Goal: Information Seeking & Learning: Learn about a topic

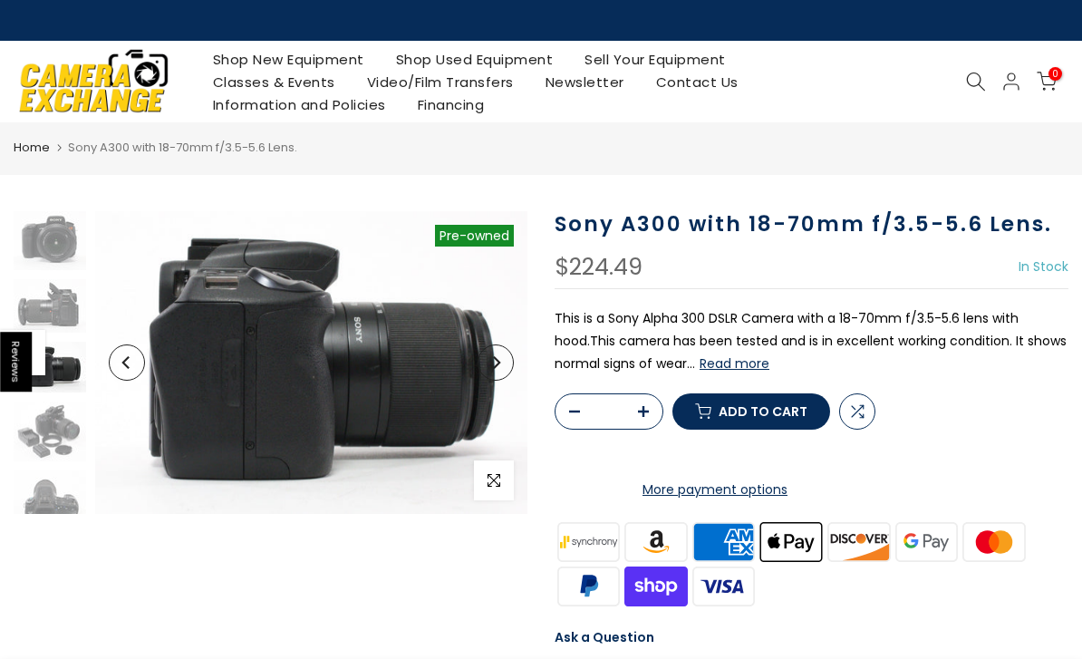
scroll to position [40, 0]
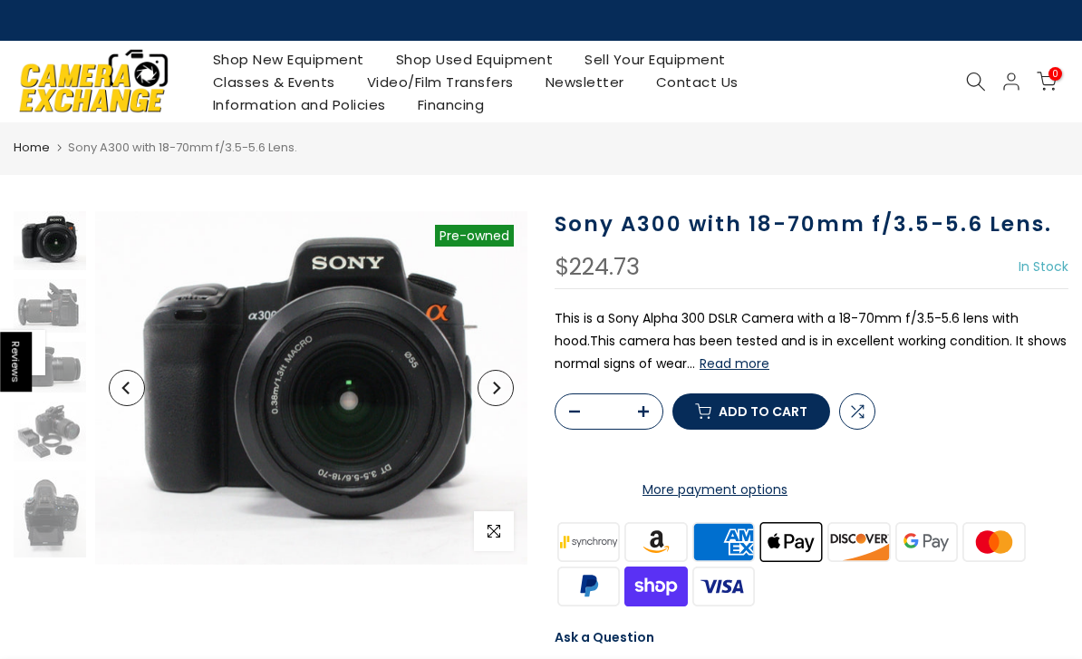
click at [761, 367] on button "Read more" at bounding box center [735, 363] width 70 height 16
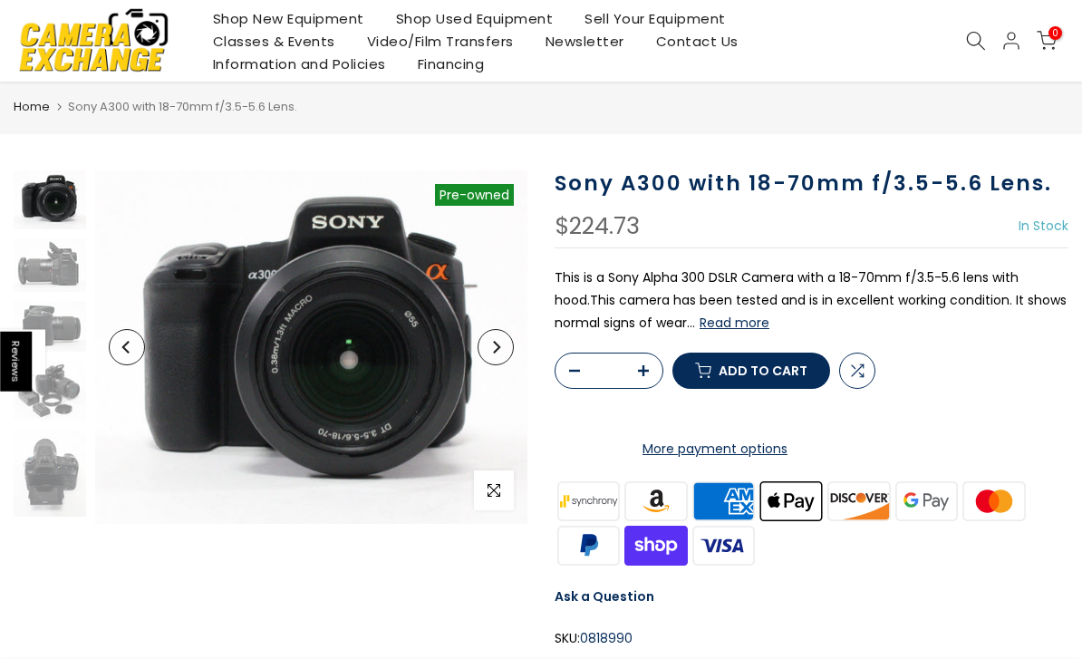
scroll to position [43, 0]
click at [497, 350] on icon "Next" at bounding box center [496, 347] width 7 height 13
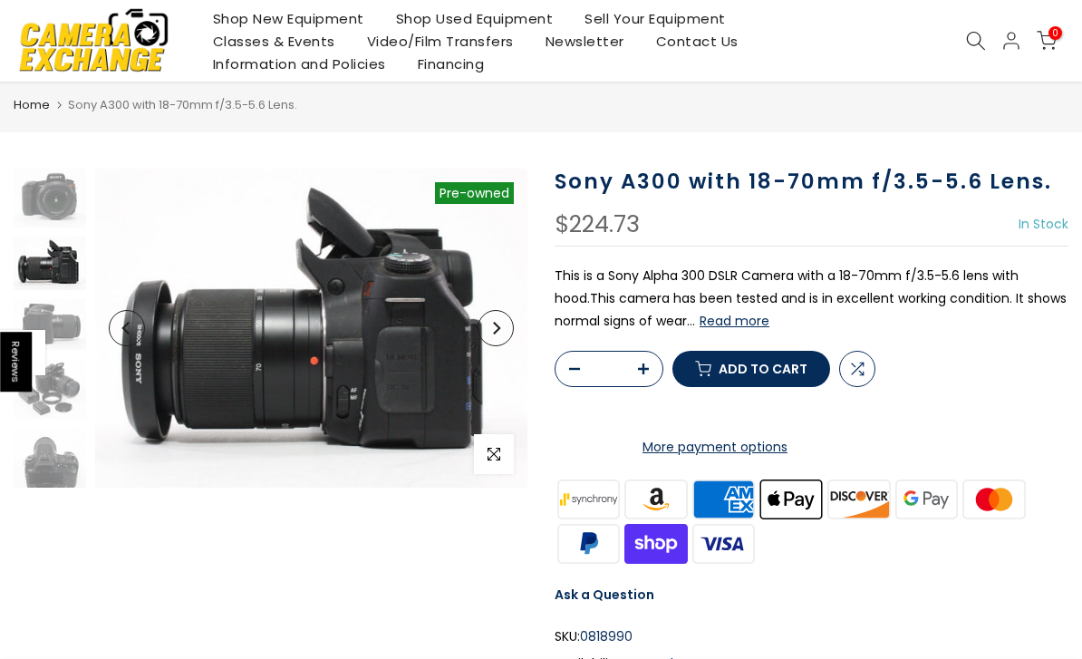
click at [497, 350] on img at bounding box center [311, 328] width 432 height 319
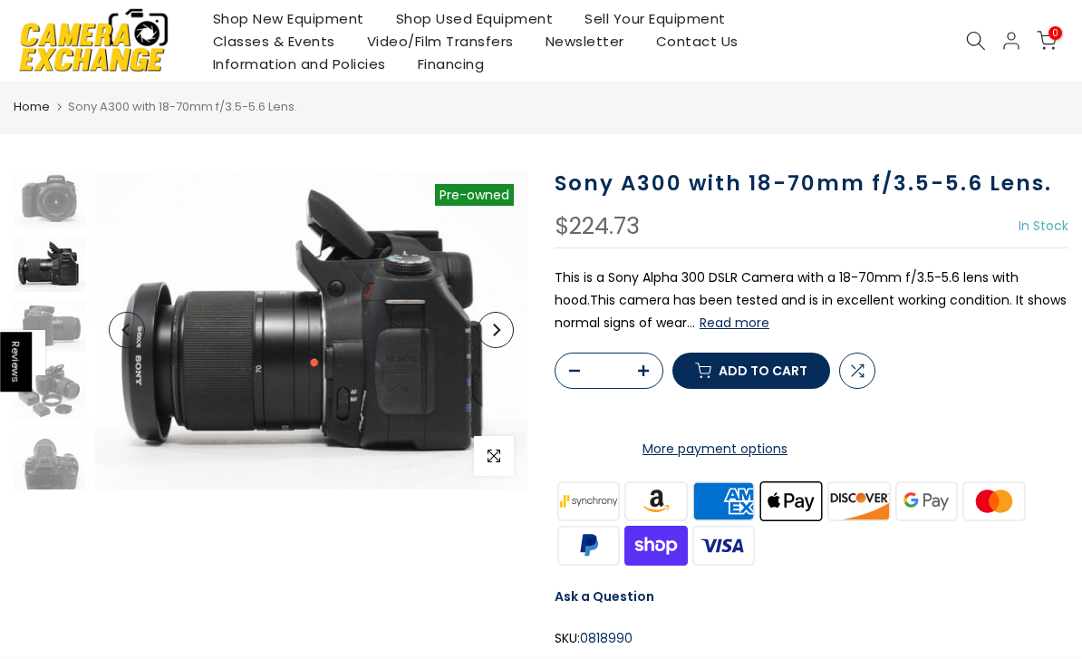
scroll to position [0, 0]
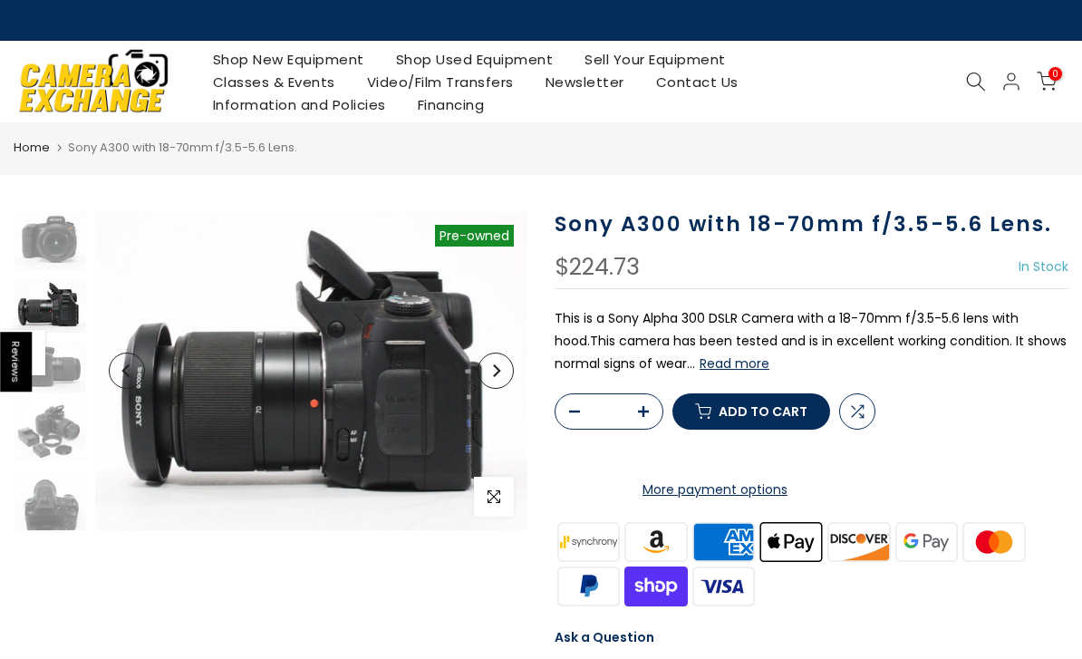
click at [499, 50] on link "Shop Used Equipment" at bounding box center [474, 59] width 189 height 23
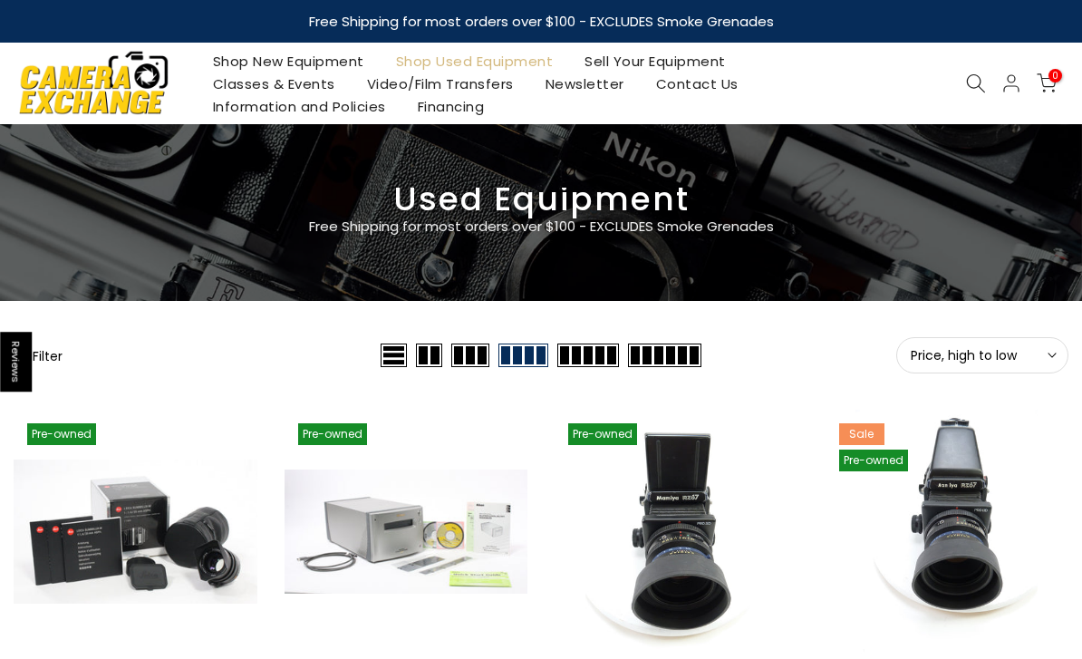
click at [983, 73] on icon at bounding box center [976, 83] width 20 height 20
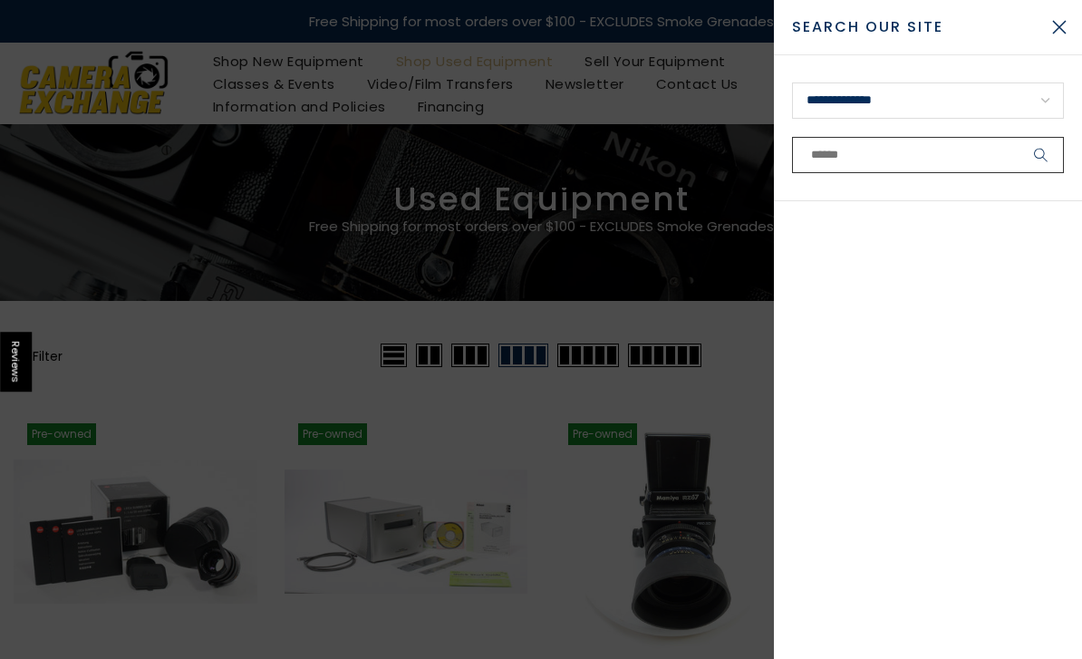
click at [932, 159] on input "text" at bounding box center [928, 155] width 272 height 36
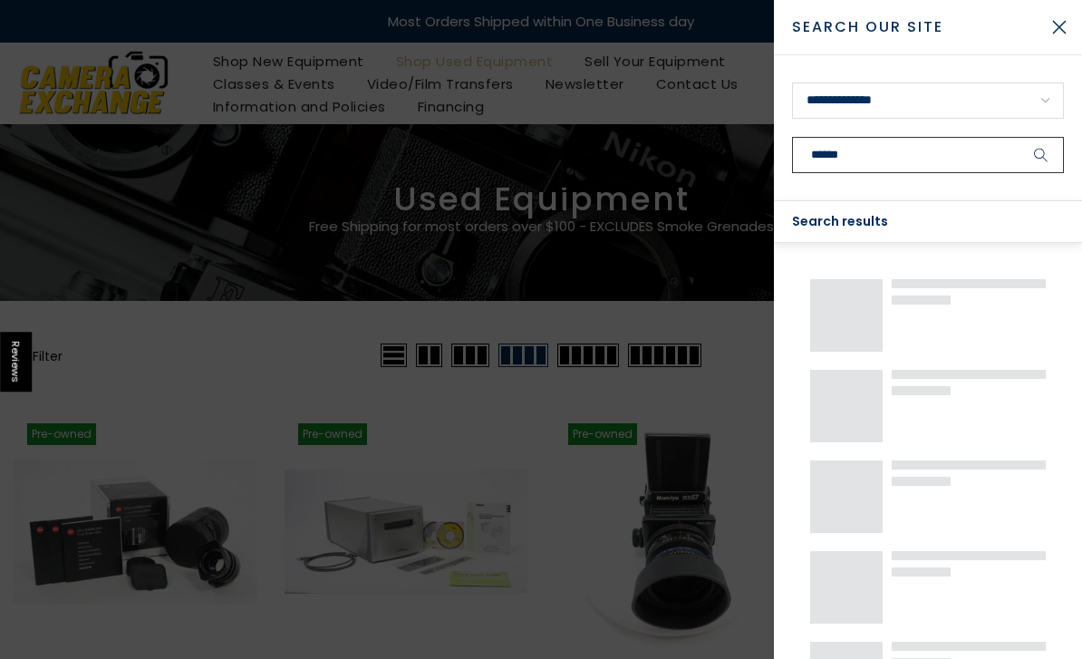
type input "******"
click at [1042, 155] on button "submit" at bounding box center [1041, 155] width 45 height 36
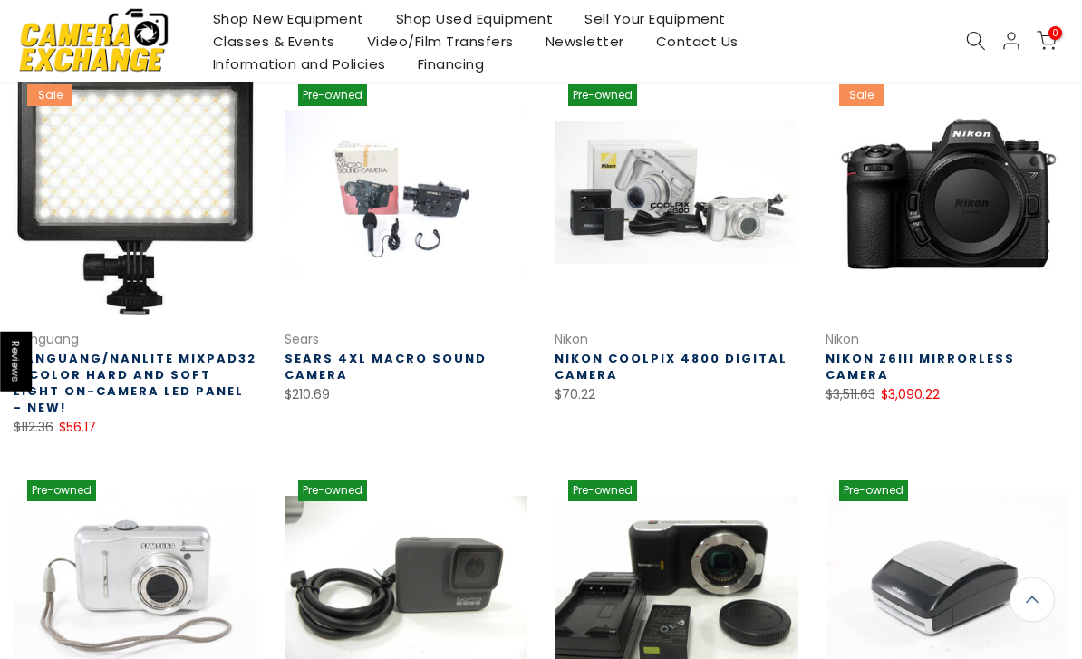
scroll to position [311, 0]
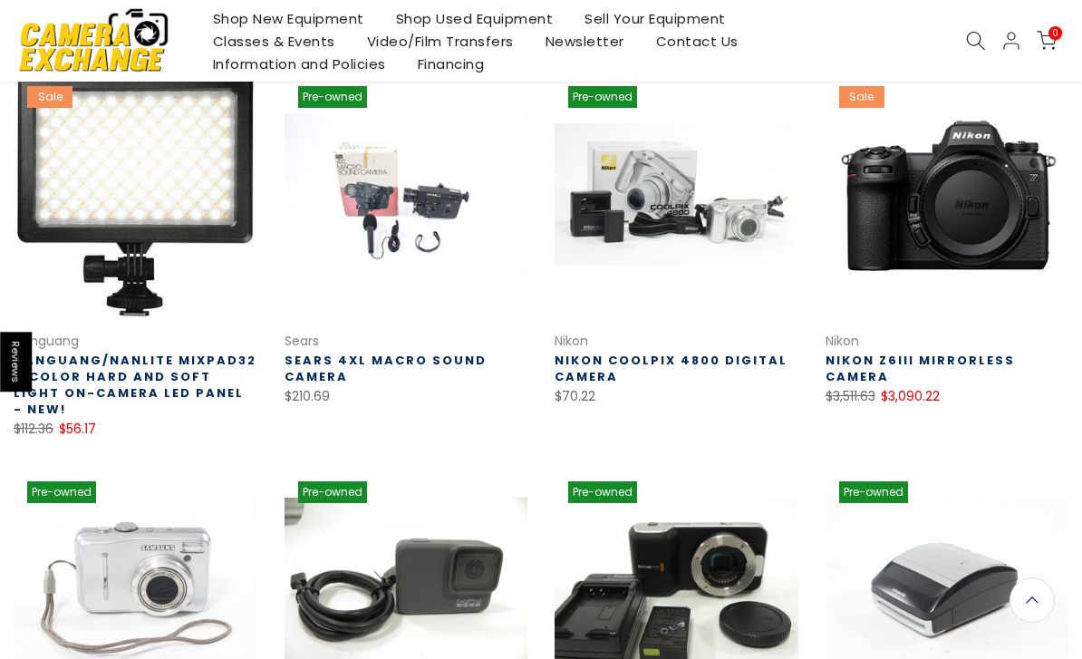
click at [742, 358] on link "Nikon Coolpix 4800 Digital Camera" at bounding box center [671, 369] width 233 height 34
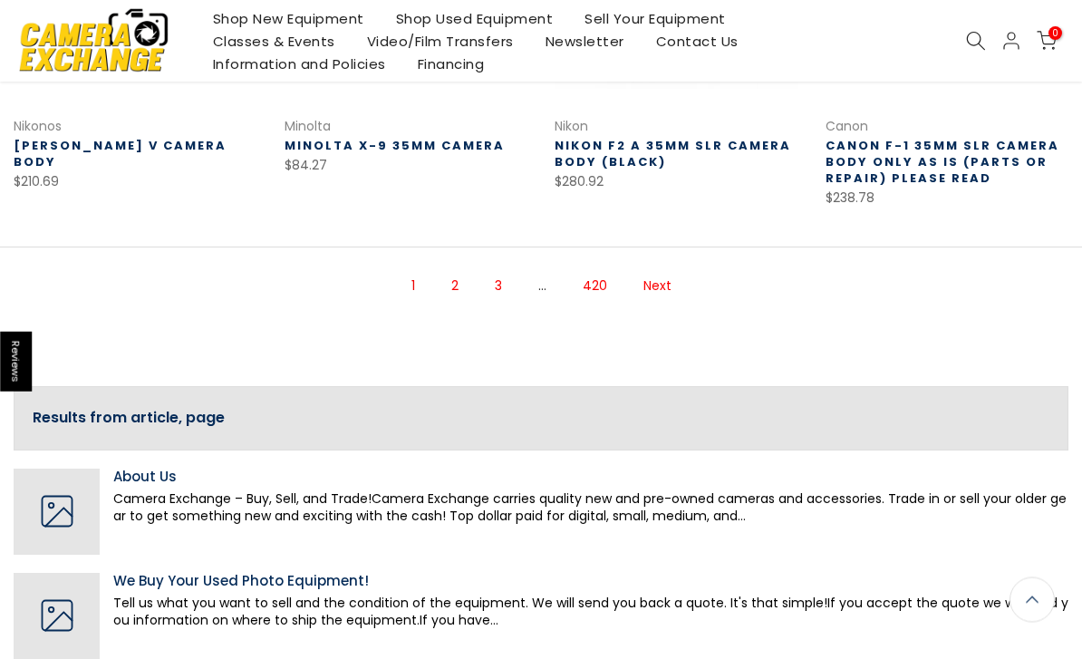
scroll to position [1284, 0]
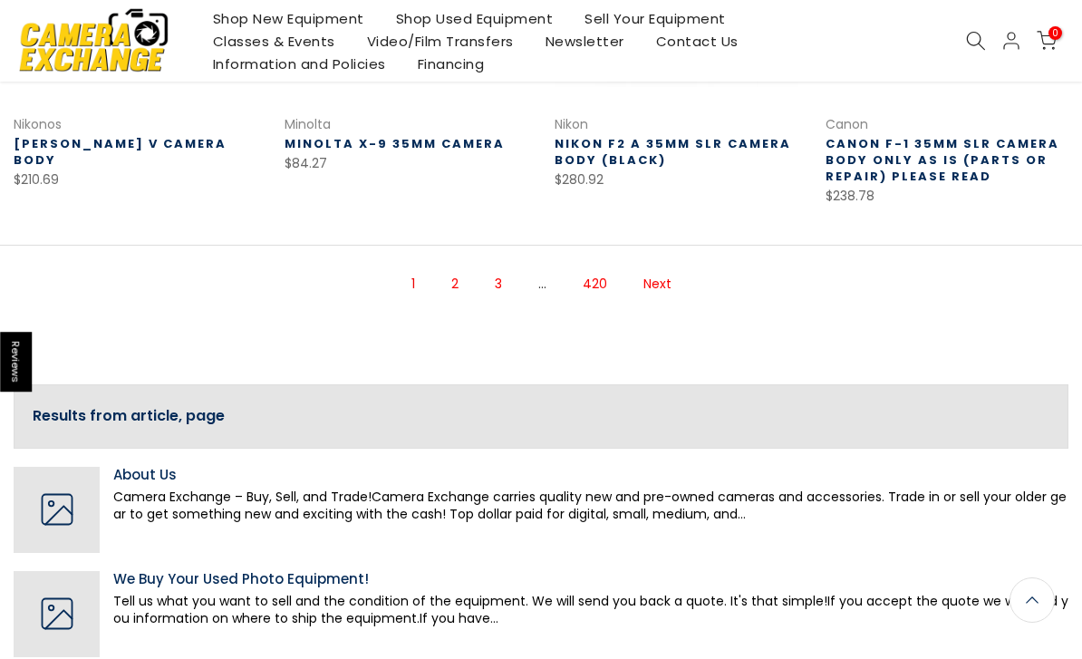
click at [460, 268] on link "2" at bounding box center [454, 284] width 25 height 32
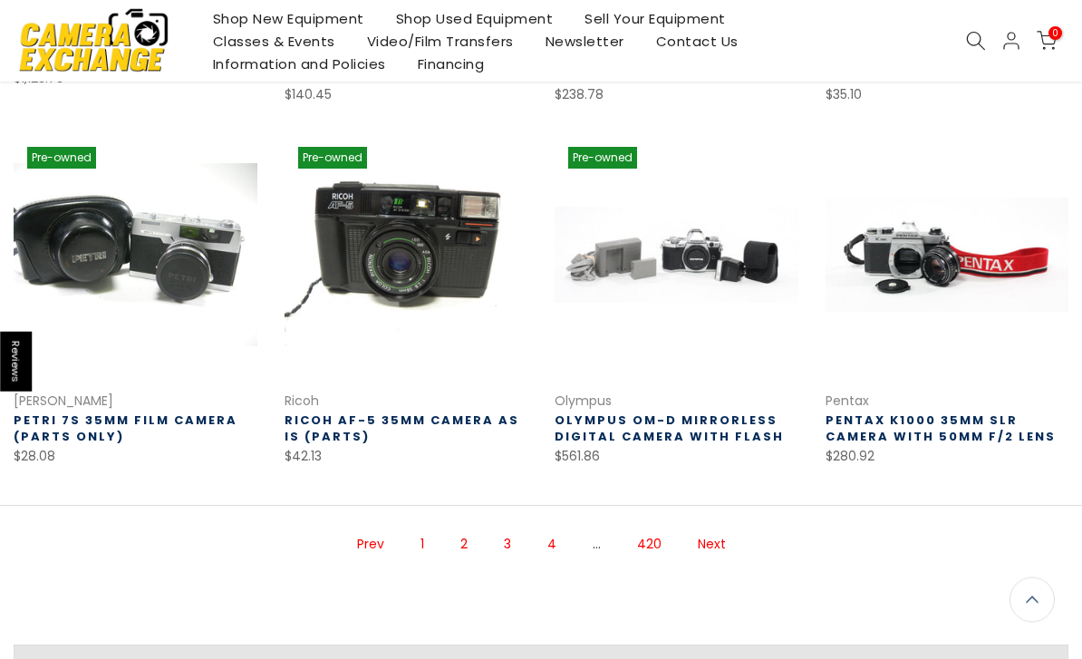
scroll to position [994, 0]
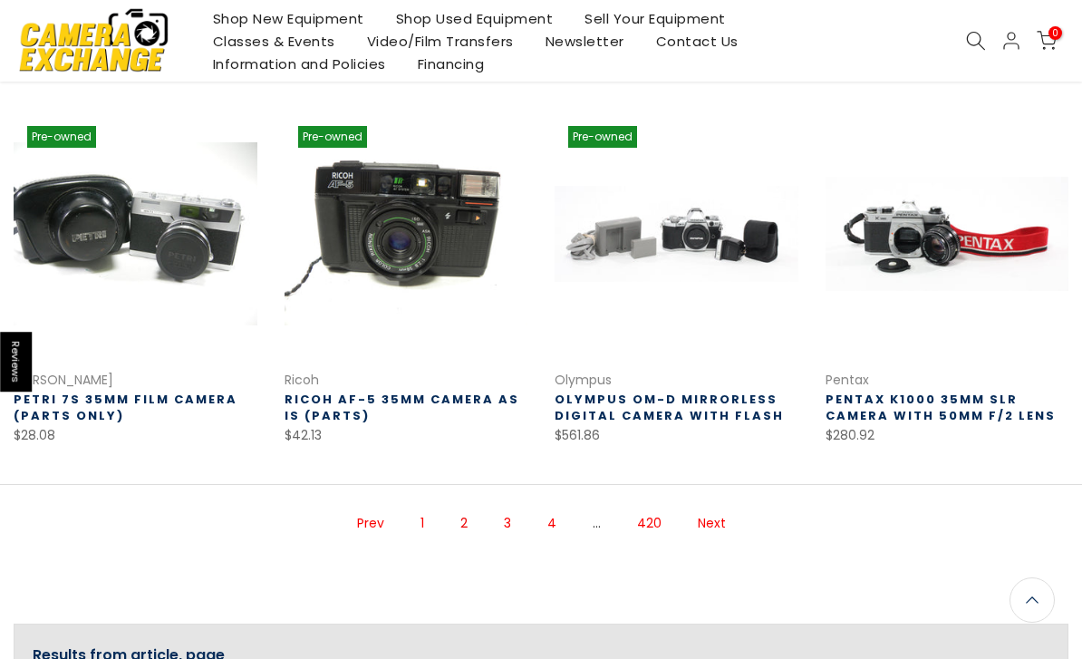
click at [518, 520] on link "3" at bounding box center [507, 524] width 25 height 32
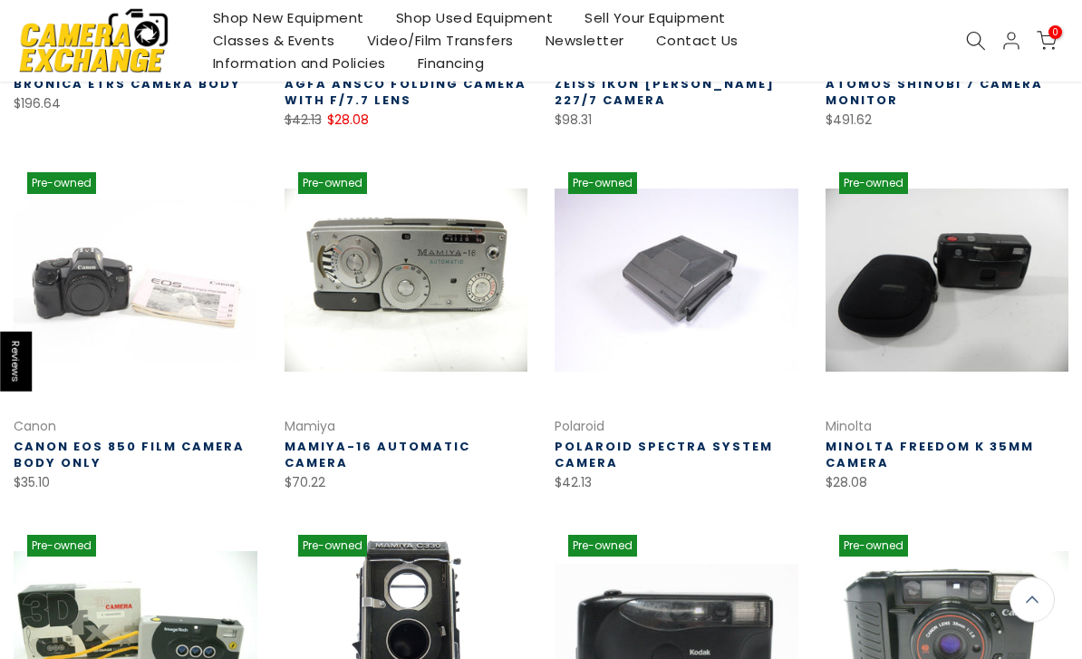
scroll to position [587, 0]
click at [166, 451] on link "Canon EOS 850 Film Camera Body Only" at bounding box center [129, 455] width 231 height 34
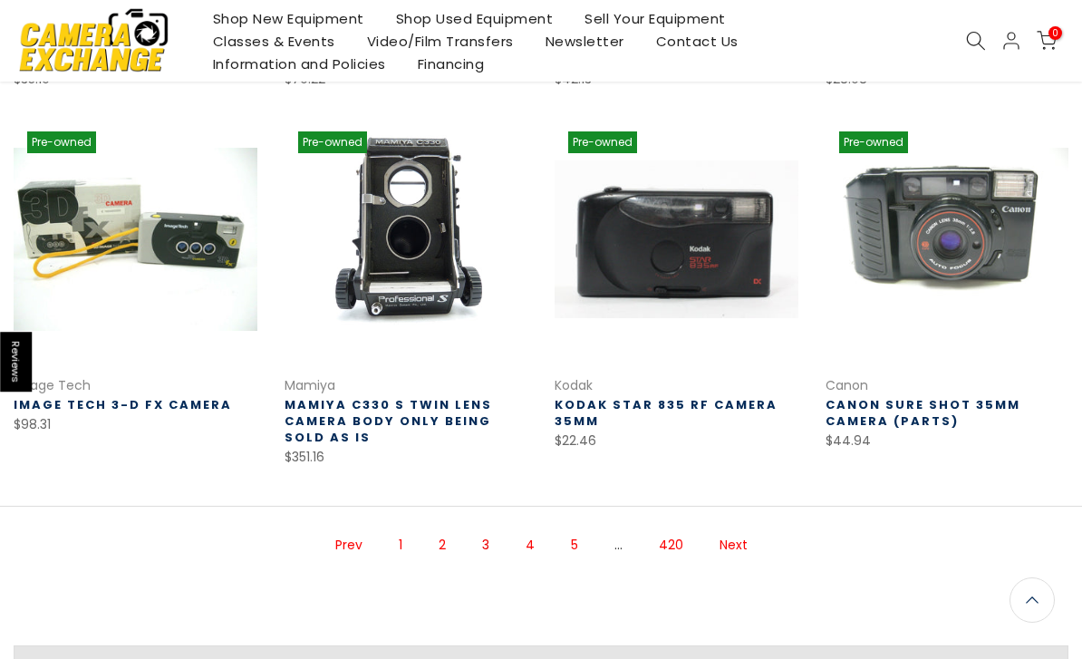
scroll to position [1204, 0]
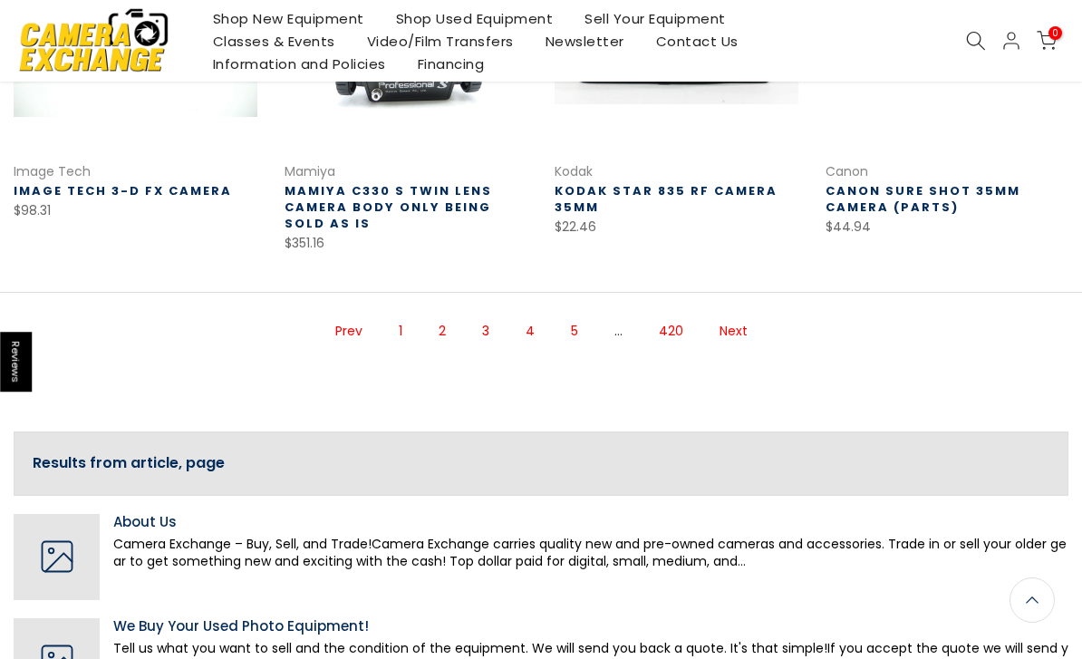
click at [531, 327] on link "4" at bounding box center [530, 331] width 27 height 32
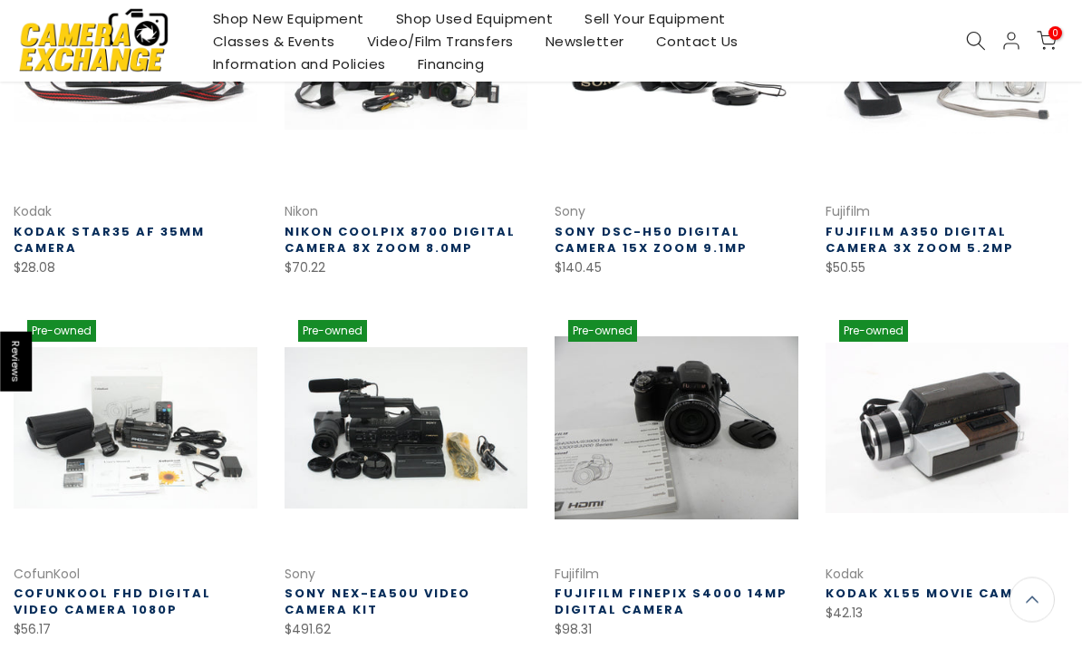
scroll to position [800, 0]
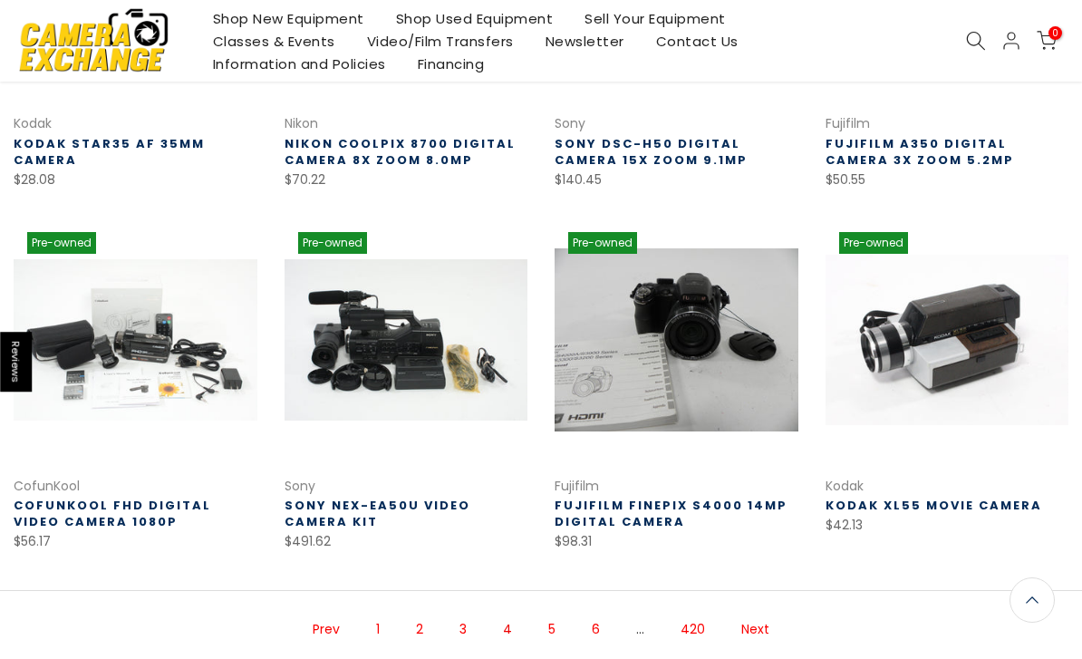
click at [560, 625] on link "5" at bounding box center [551, 630] width 25 height 32
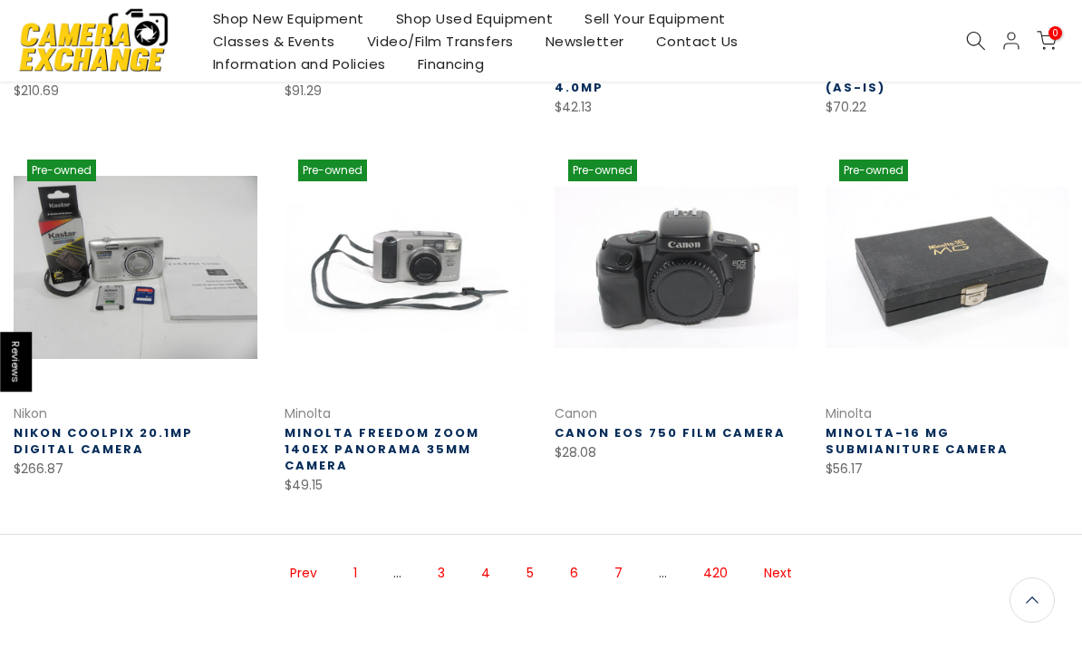
scroll to position [1016, 0]
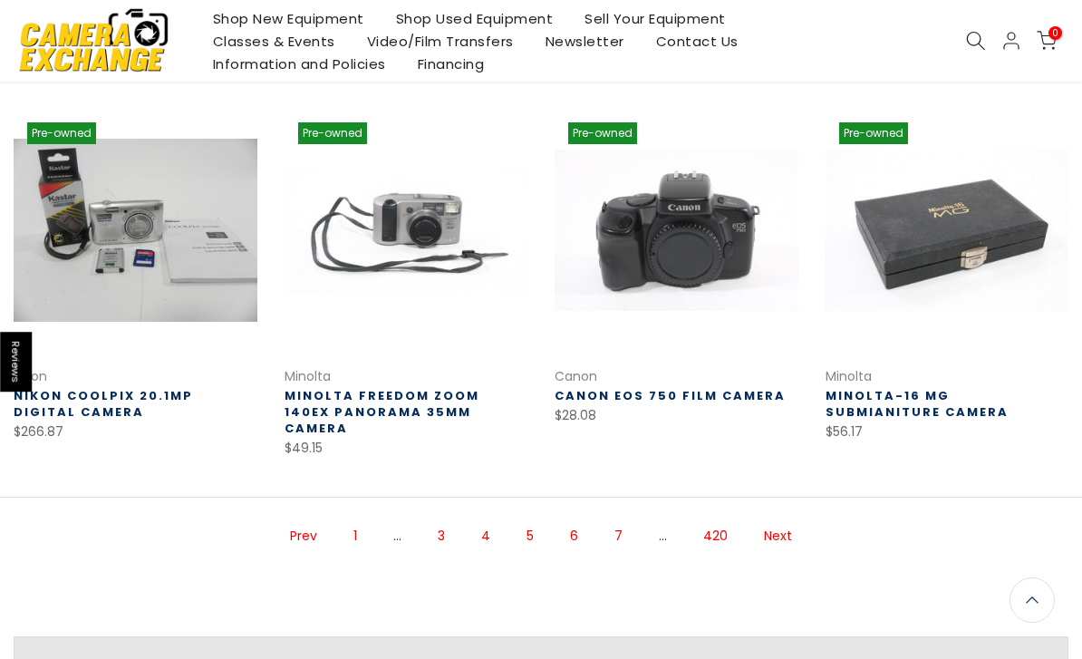
click at [785, 520] on link "Next" at bounding box center [778, 536] width 46 height 32
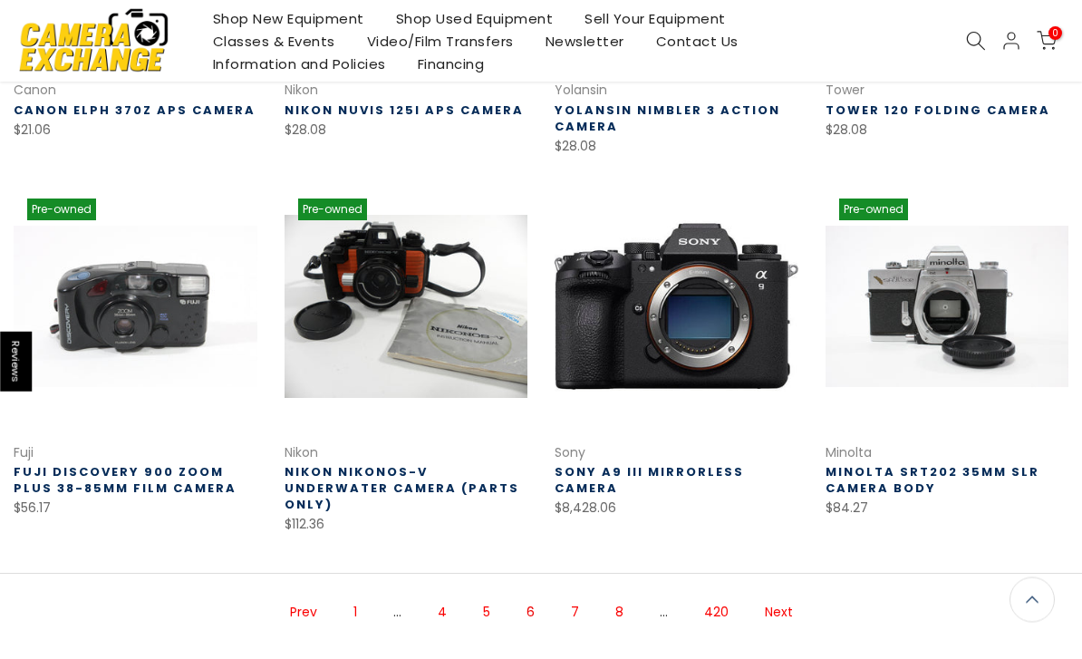
scroll to position [1010, 0]
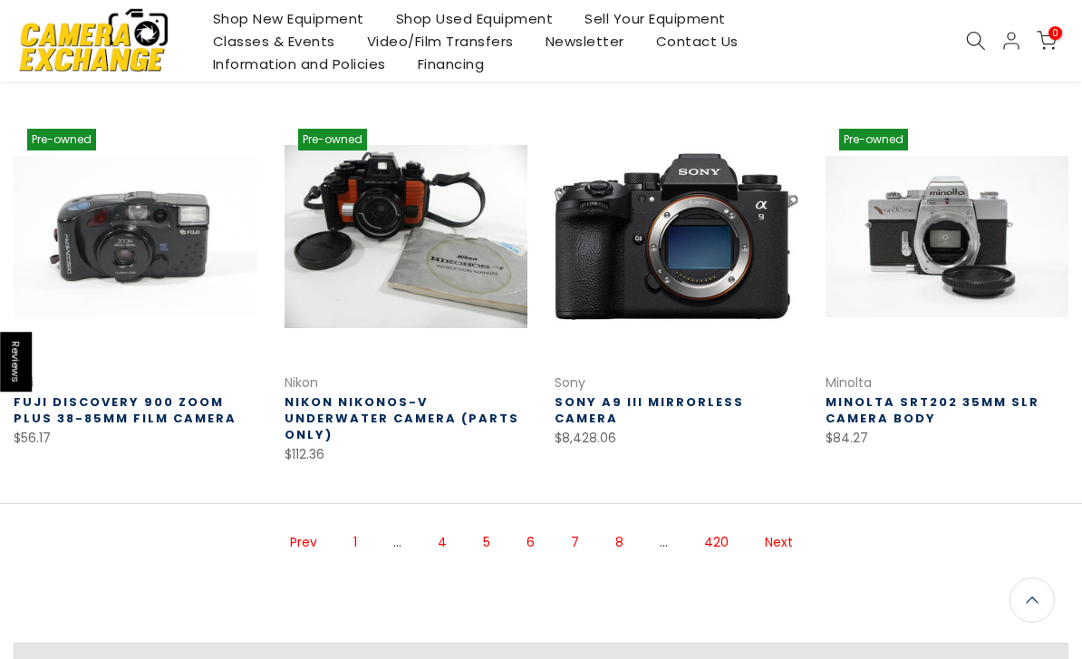
click at [773, 527] on link "Next" at bounding box center [779, 543] width 46 height 32
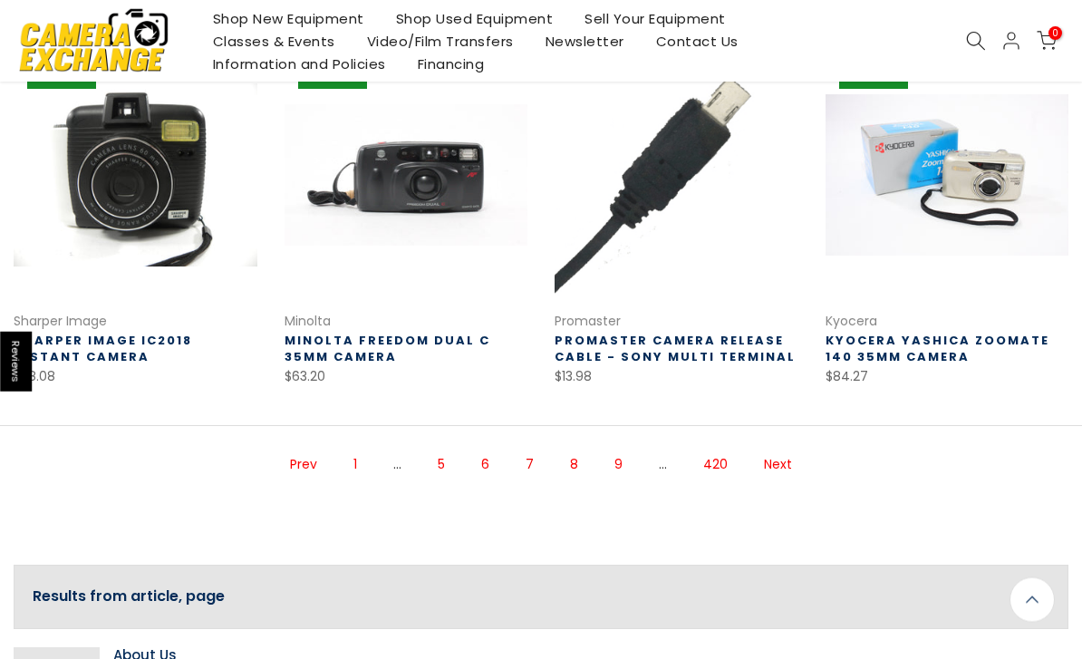
scroll to position [1071, 0]
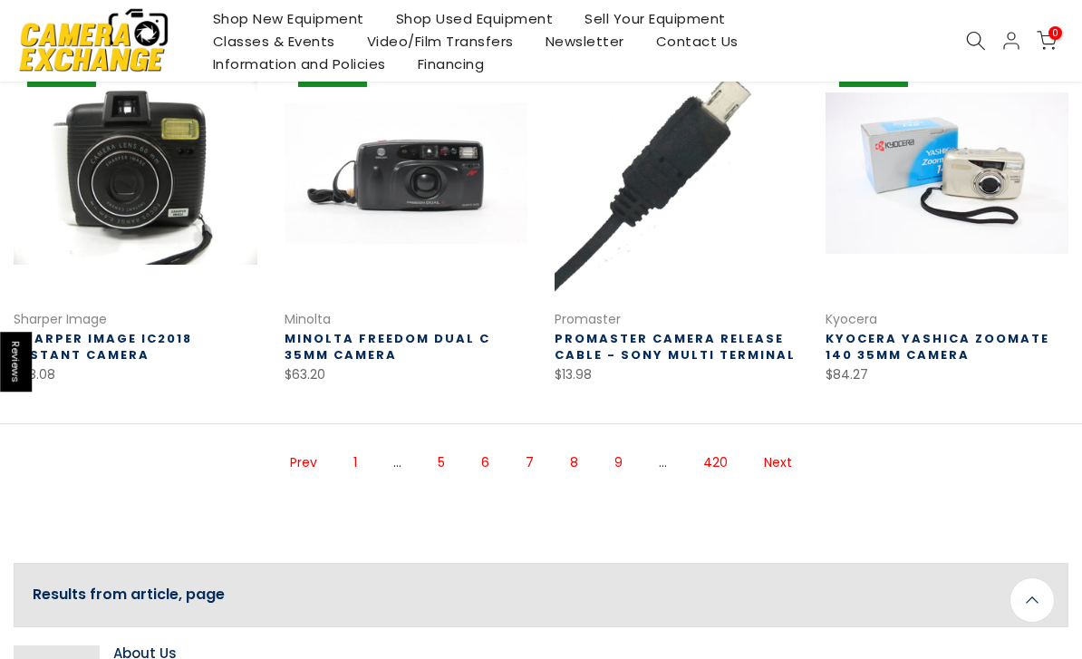
click at [772, 463] on link "Next" at bounding box center [778, 463] width 46 height 32
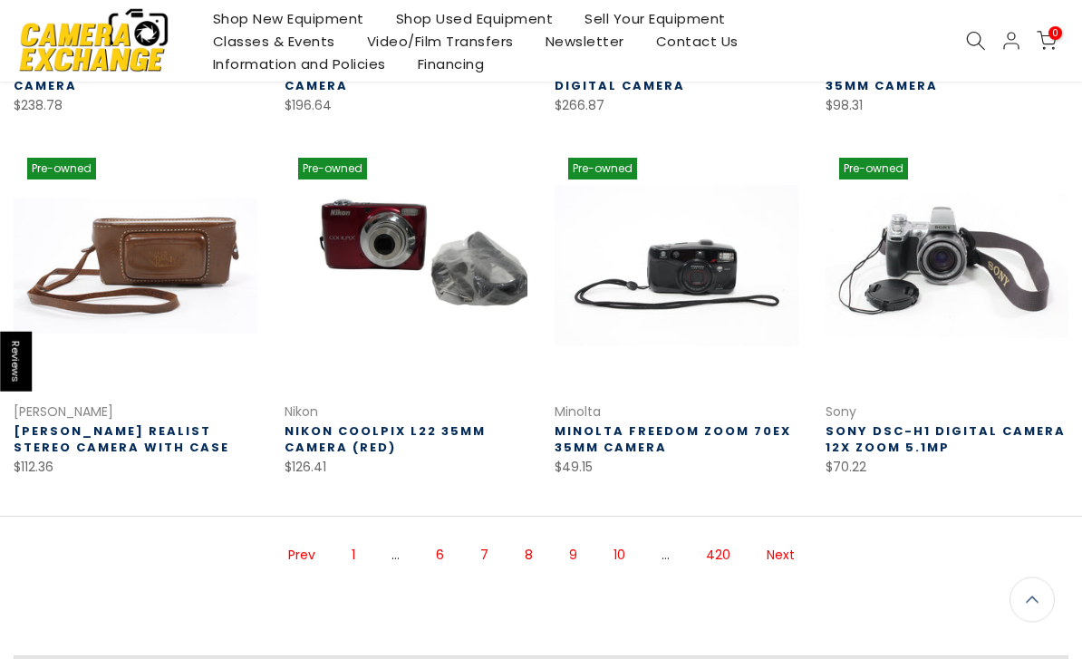
scroll to position [964, 0]
click at [778, 564] on link "Next" at bounding box center [781, 555] width 46 height 32
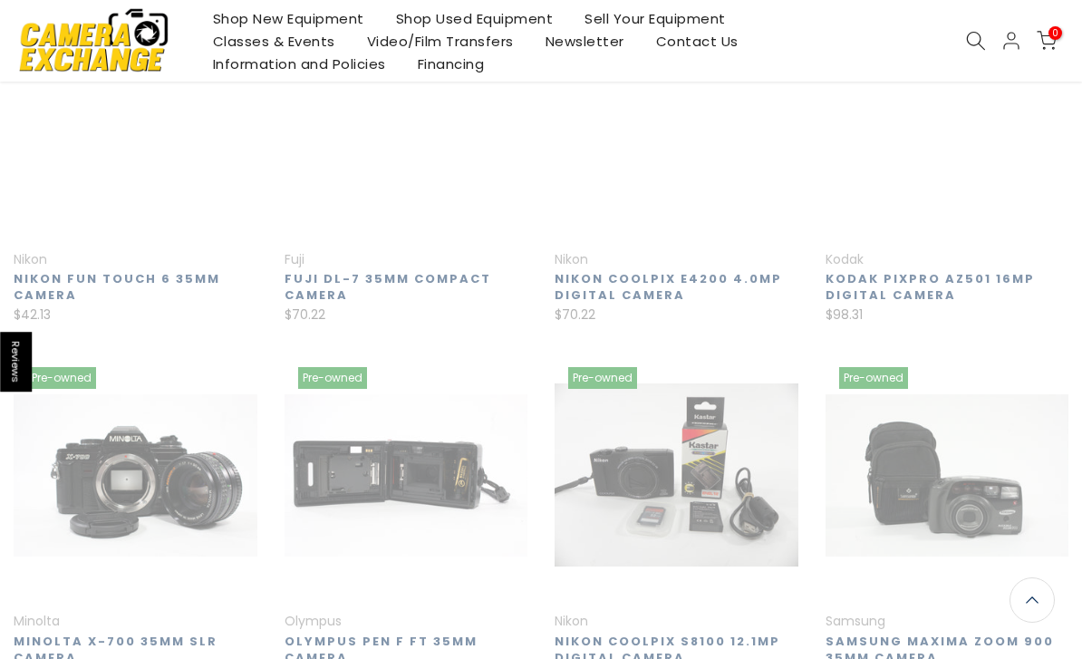
scroll to position [293, 0]
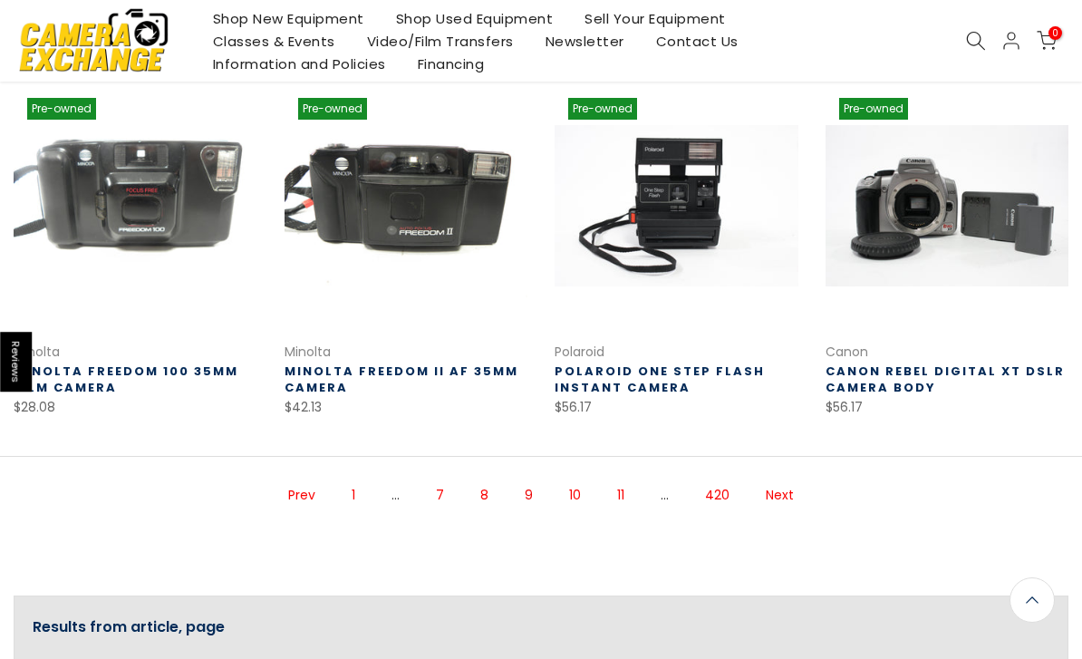
click at [783, 497] on link "Next" at bounding box center [780, 496] width 46 height 32
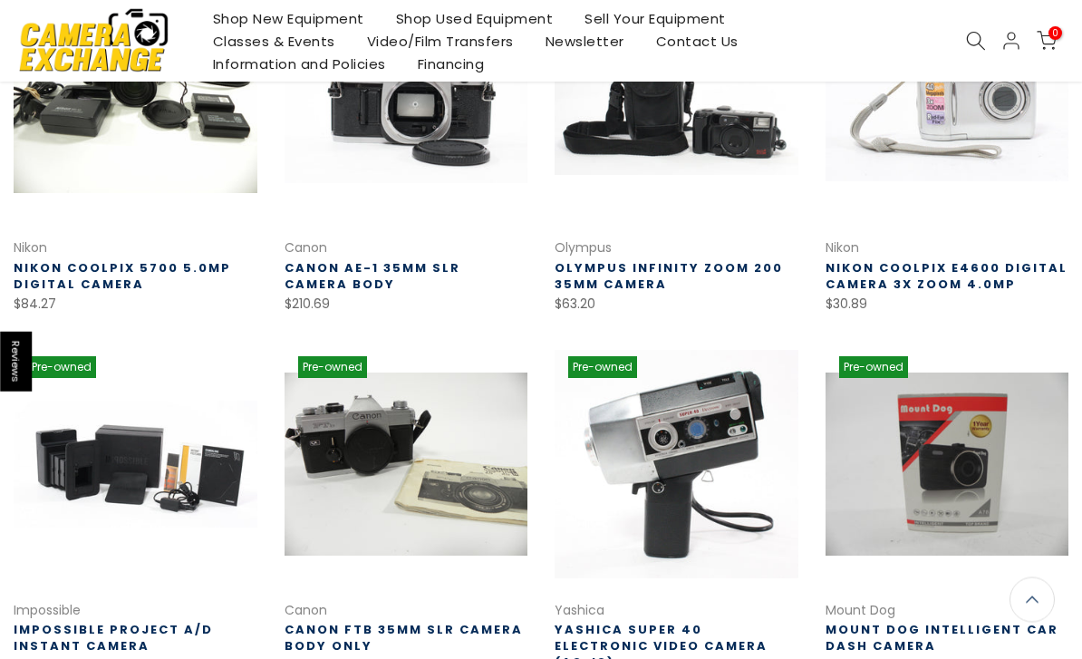
scroll to position [782, 0]
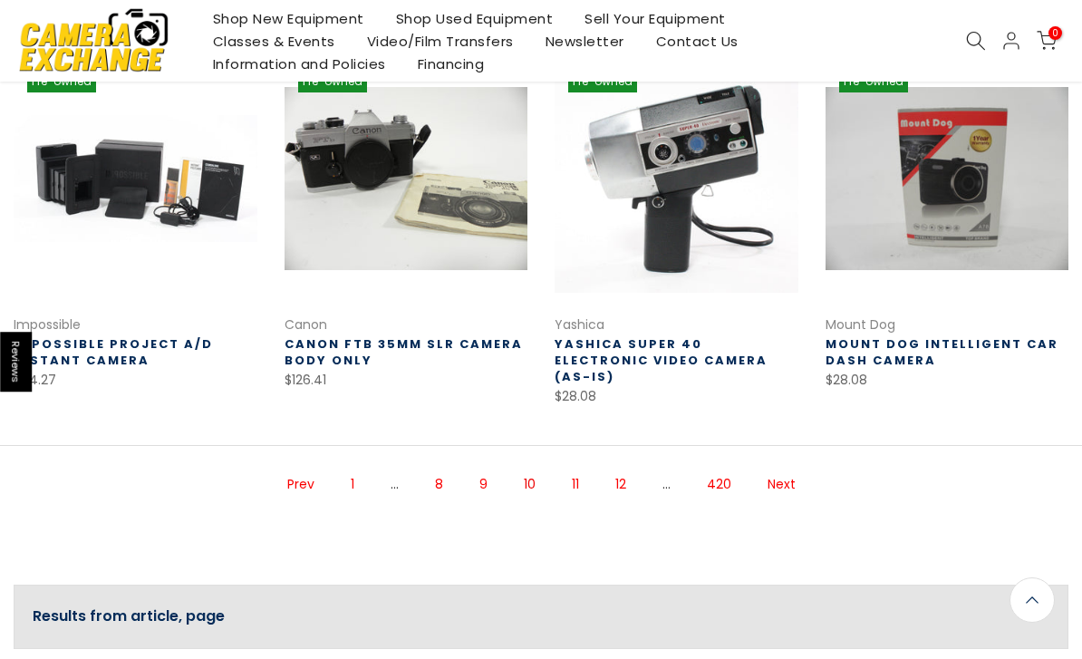
click at [779, 469] on link "Next" at bounding box center [782, 485] width 46 height 32
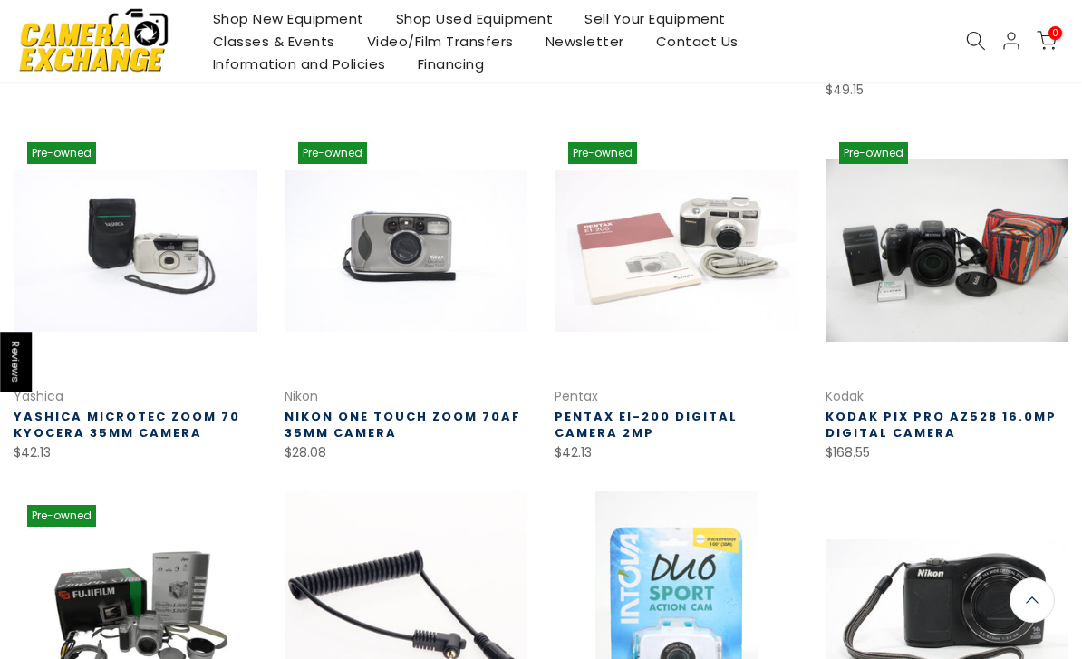
scroll to position [813, 0]
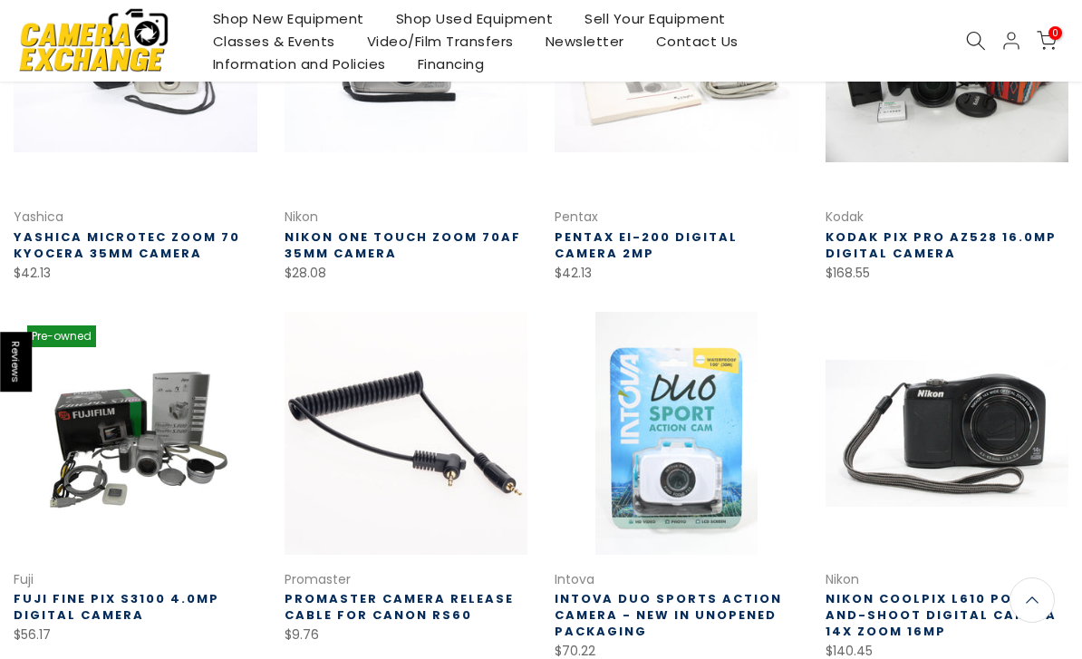
click at [986, 591] on link "Nikon CoolPix L610 Point-and-Shoot Digital Camera 14x Zoom 16mp" at bounding box center [941, 615] width 231 height 50
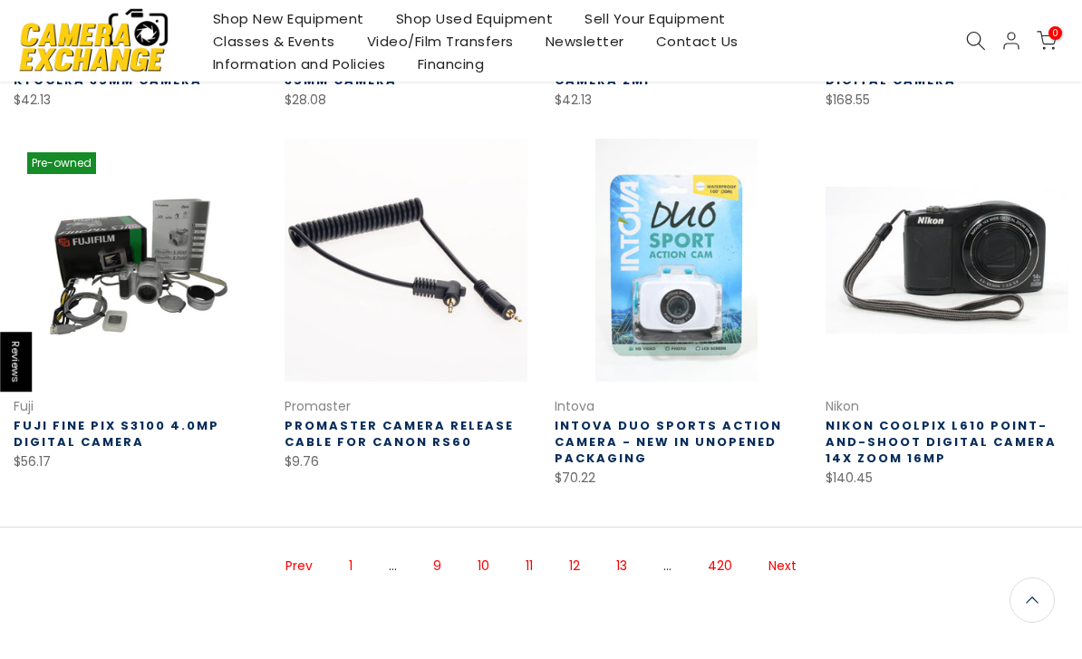
click at [776, 562] on link "Next" at bounding box center [783, 566] width 46 height 32
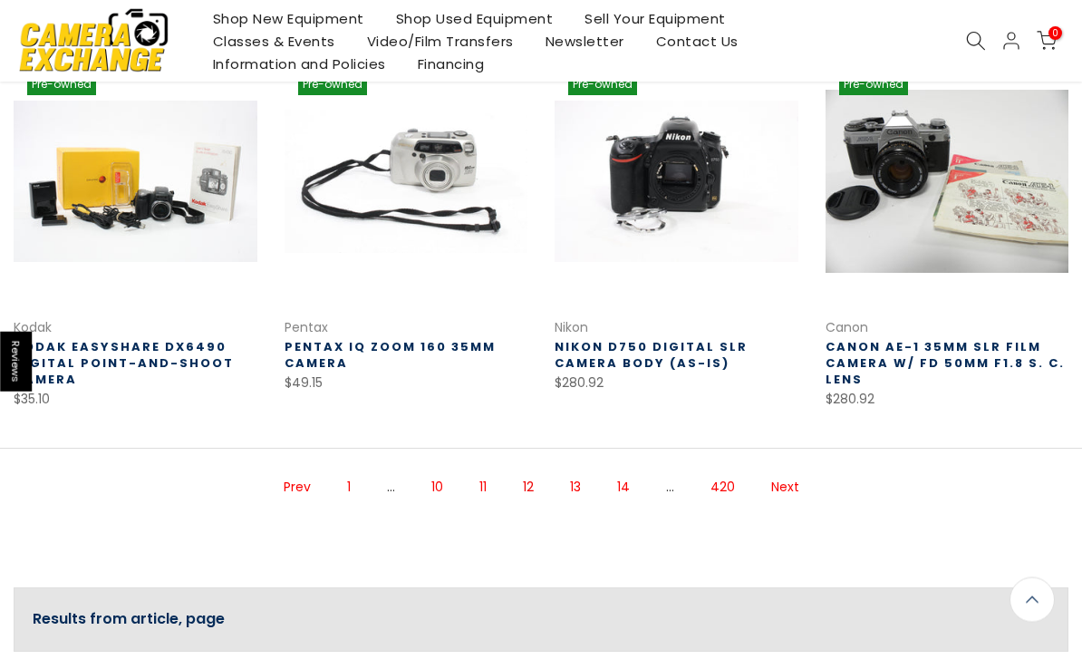
scroll to position [1098, 0]
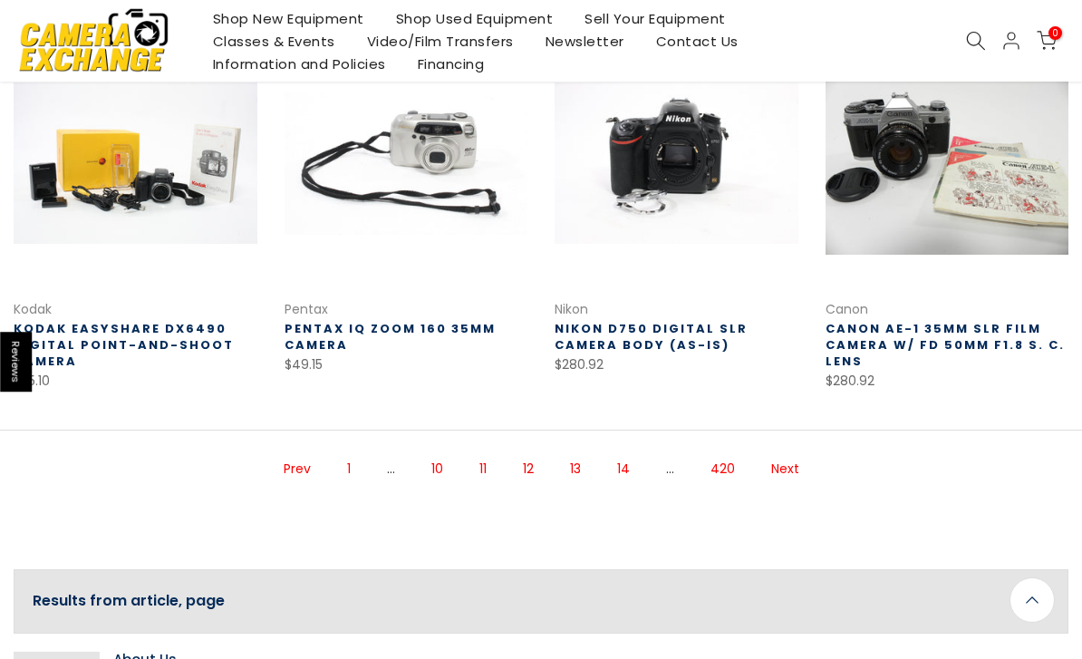
click at [789, 453] on link "Next" at bounding box center [785, 469] width 46 height 32
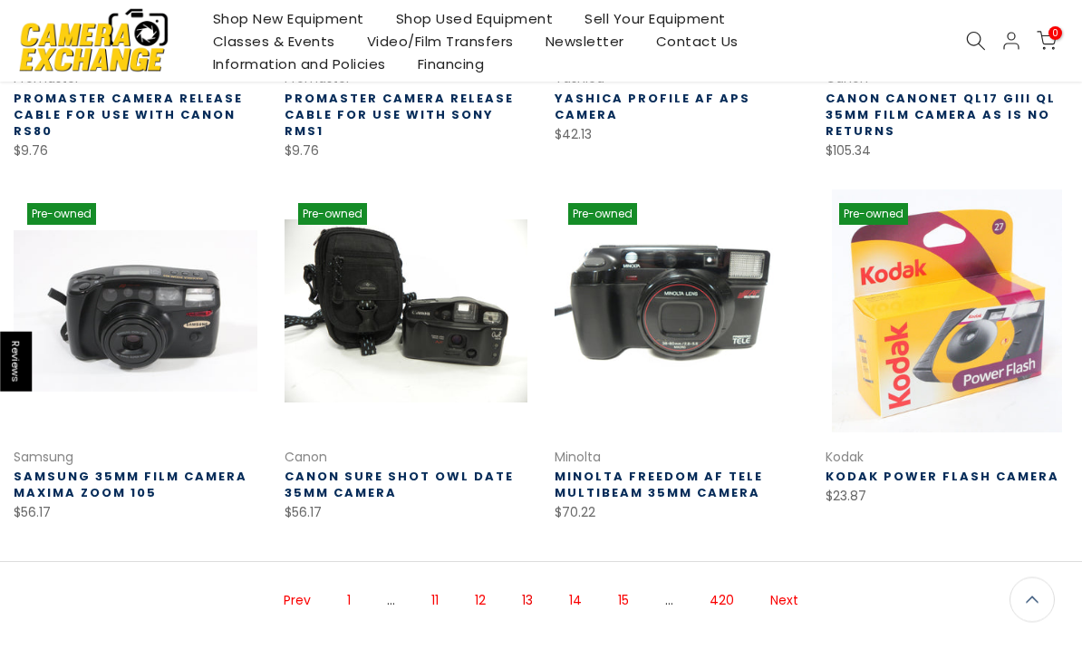
scroll to position [986, 0]
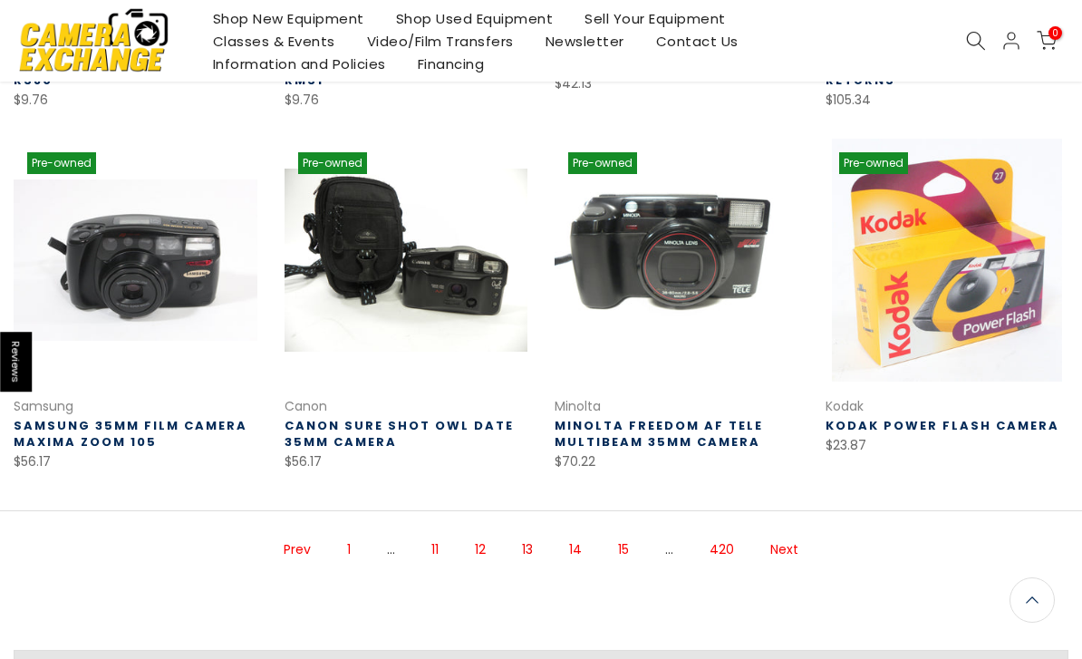
click at [792, 550] on link "Next" at bounding box center [784, 550] width 46 height 32
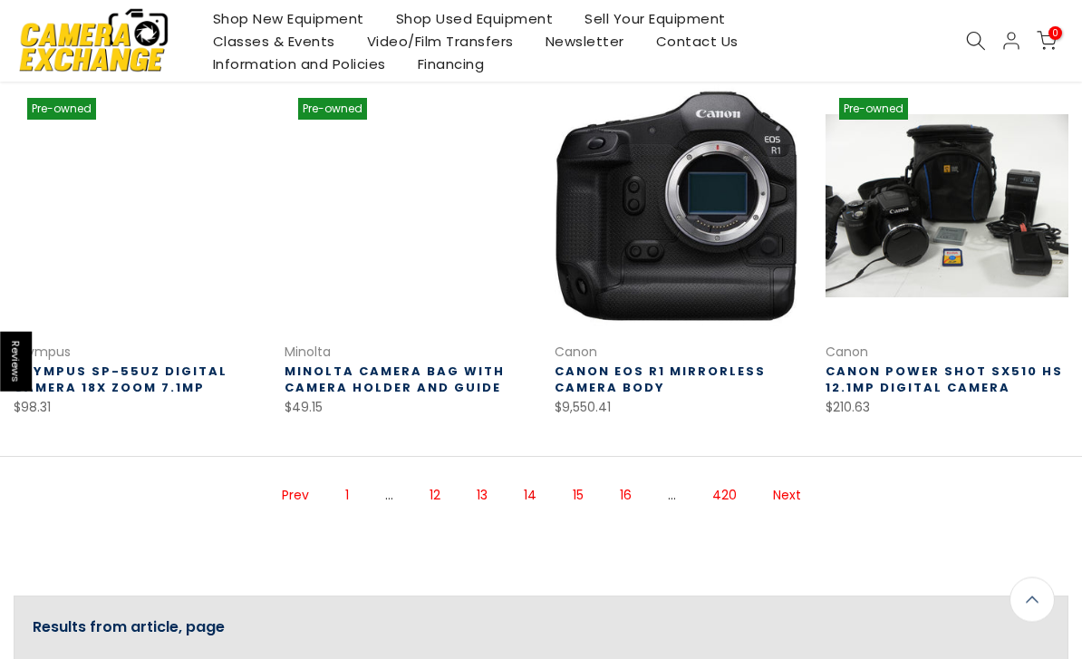
scroll to position [1096, 0]
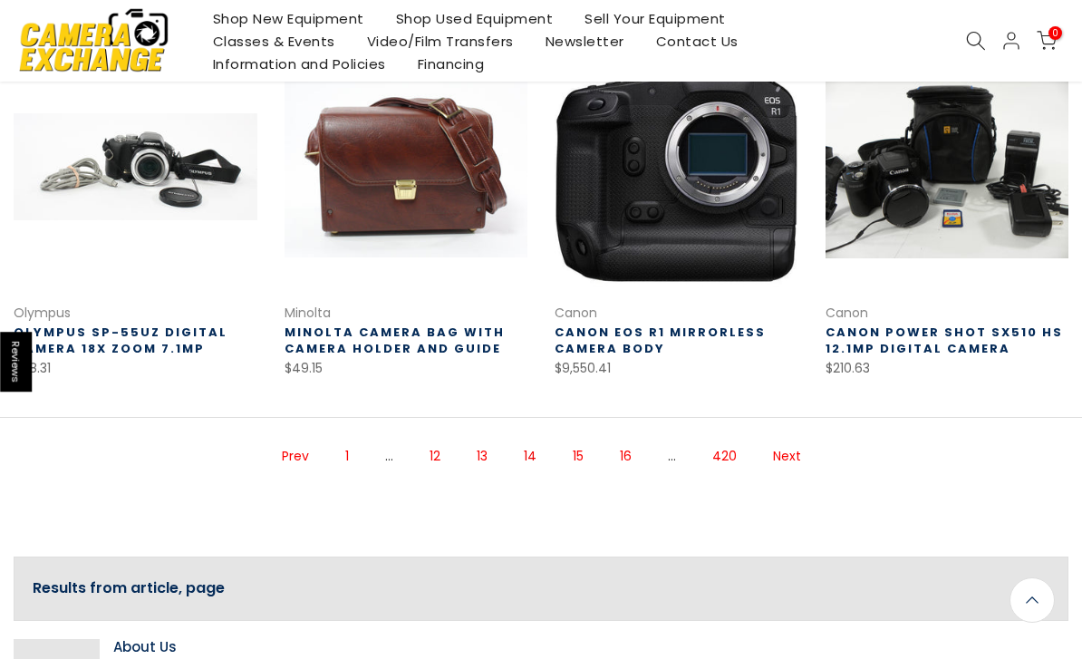
click at [790, 441] on link "Next" at bounding box center [787, 457] width 46 height 32
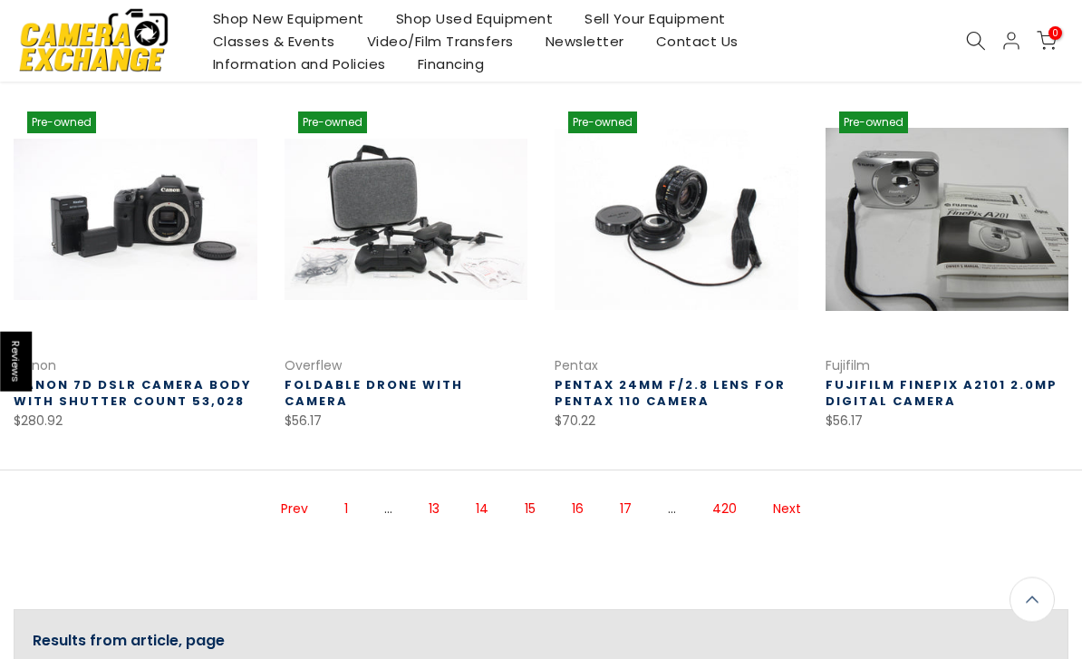
scroll to position [1027, 0]
click at [801, 500] on link "Next" at bounding box center [787, 509] width 46 height 32
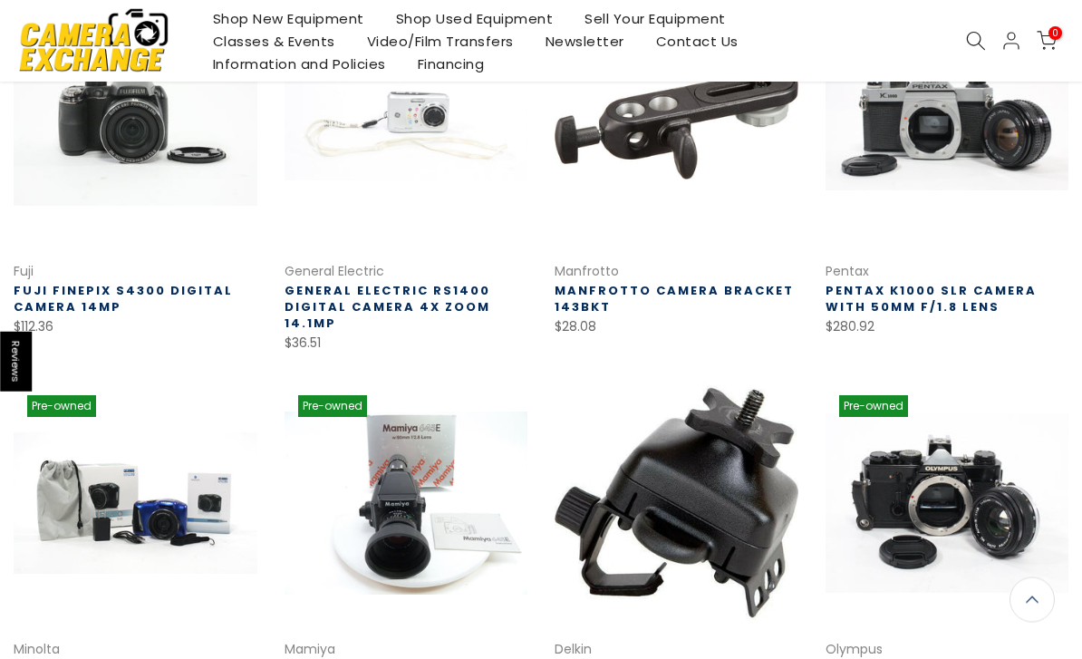
scroll to position [383, 0]
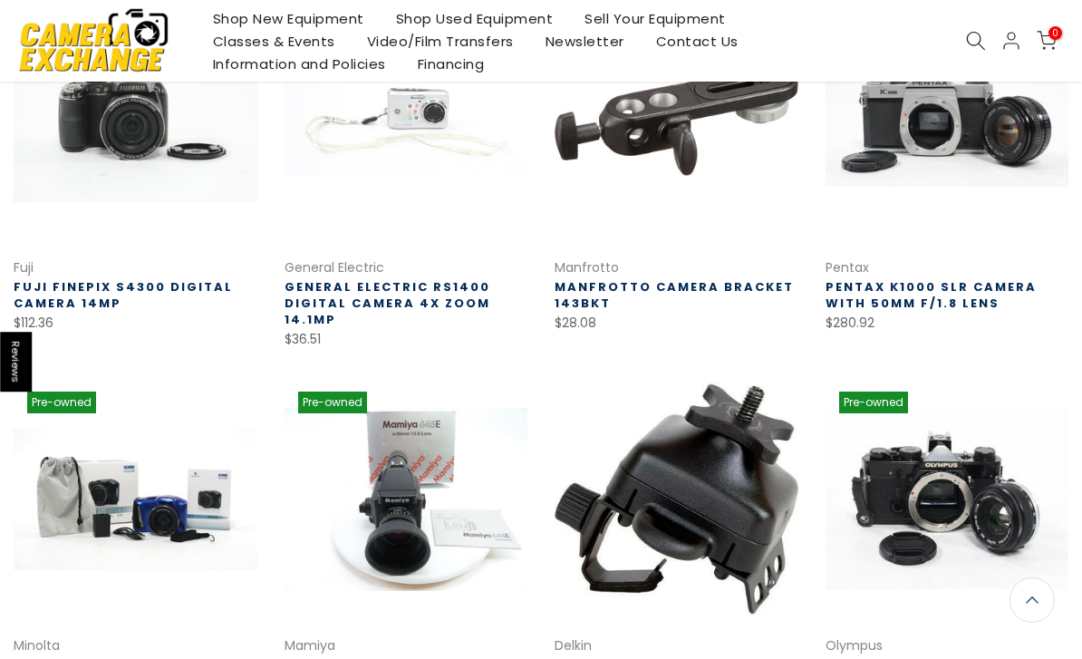
click at [69, 299] on link "Fuji Finepix S4300 Digital Camera 14MP" at bounding box center [123, 295] width 219 height 34
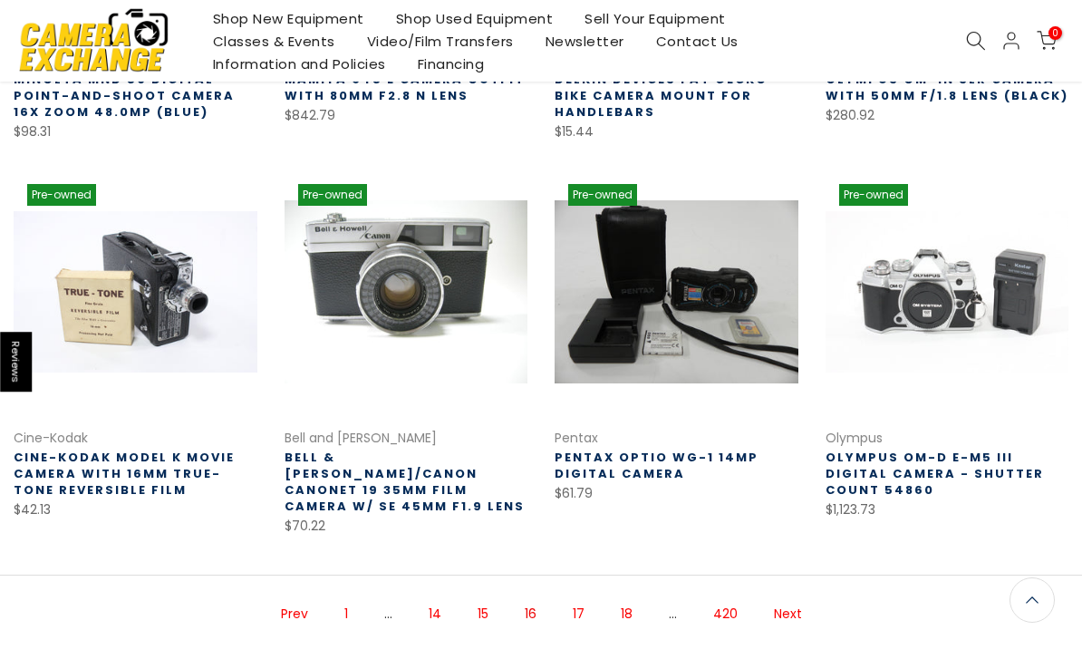
click at [790, 598] on link "Next" at bounding box center [788, 614] width 46 height 32
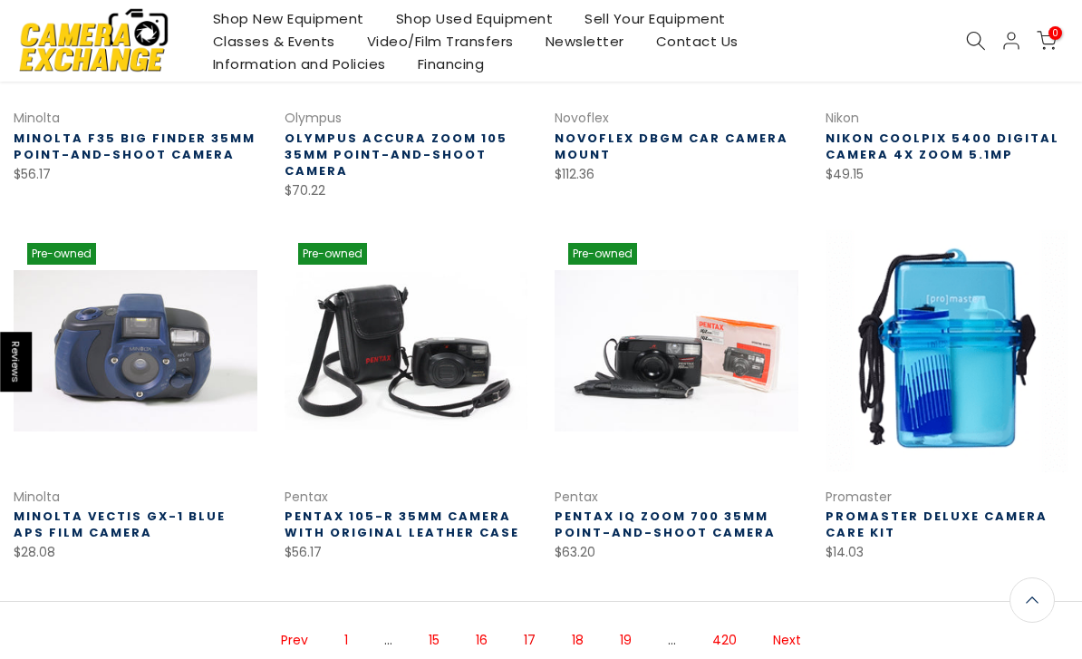
scroll to position [912, 0]
click at [796, 636] on link "Next" at bounding box center [787, 641] width 46 height 32
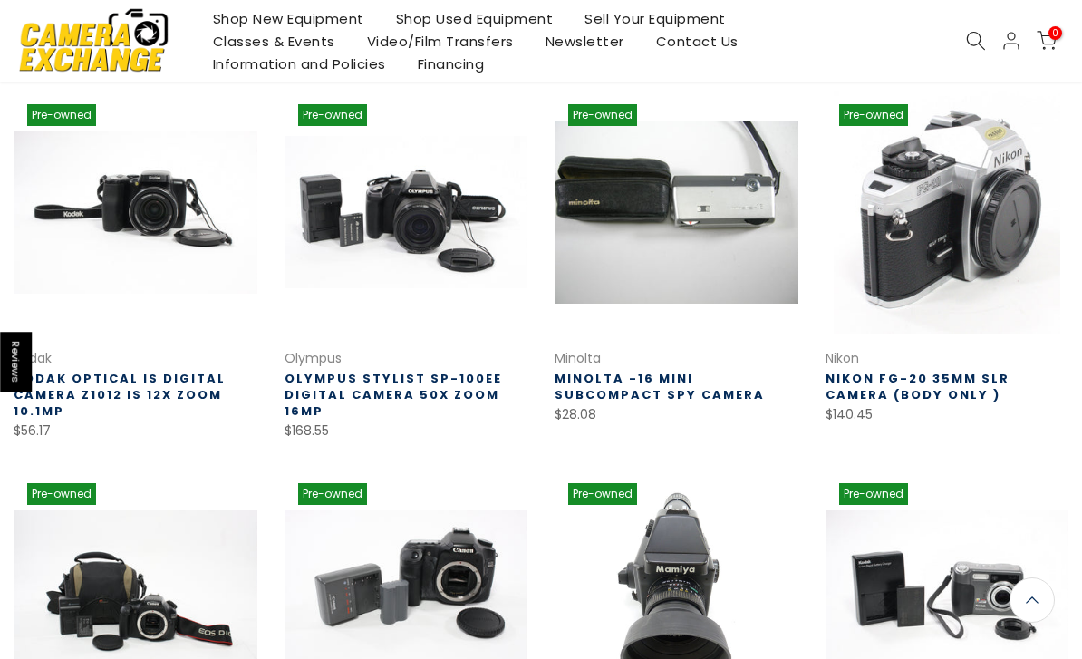
scroll to position [654, 0]
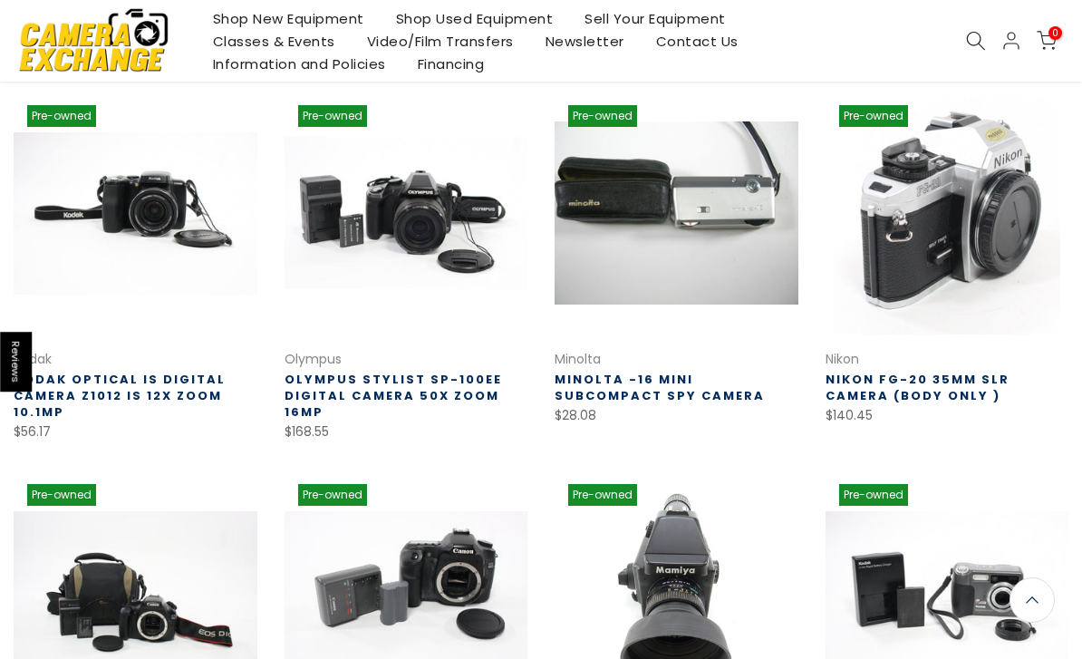
click at [111, 392] on link "Kodak Optical IS Digital Camera Z1012 IS 12x Zoom 10.1mp" at bounding box center [120, 396] width 212 height 50
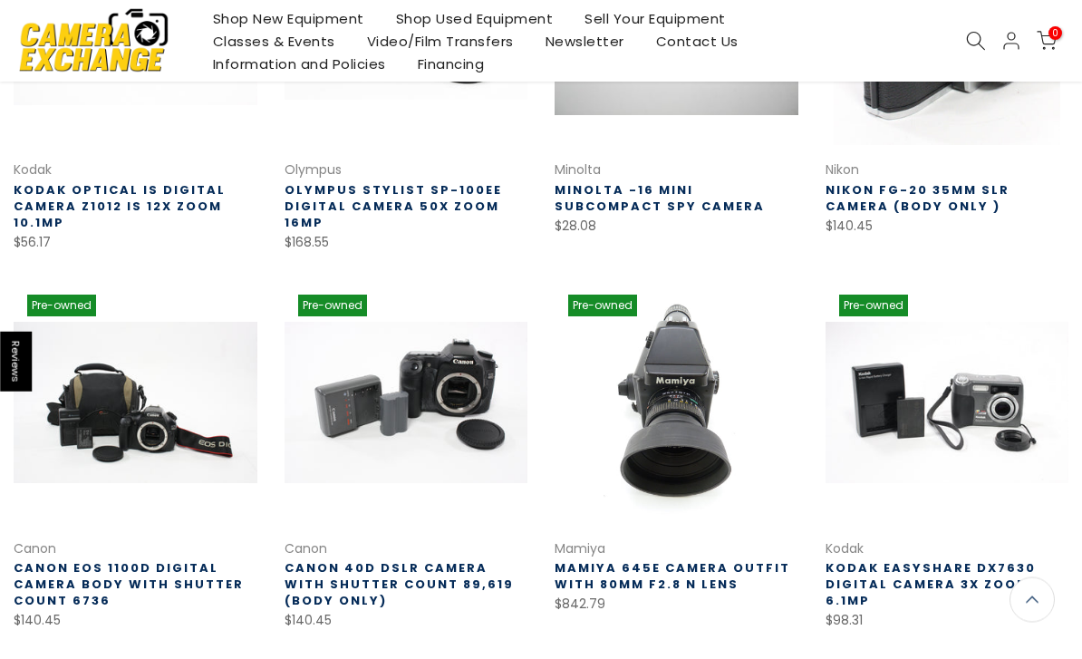
scroll to position [842, 0]
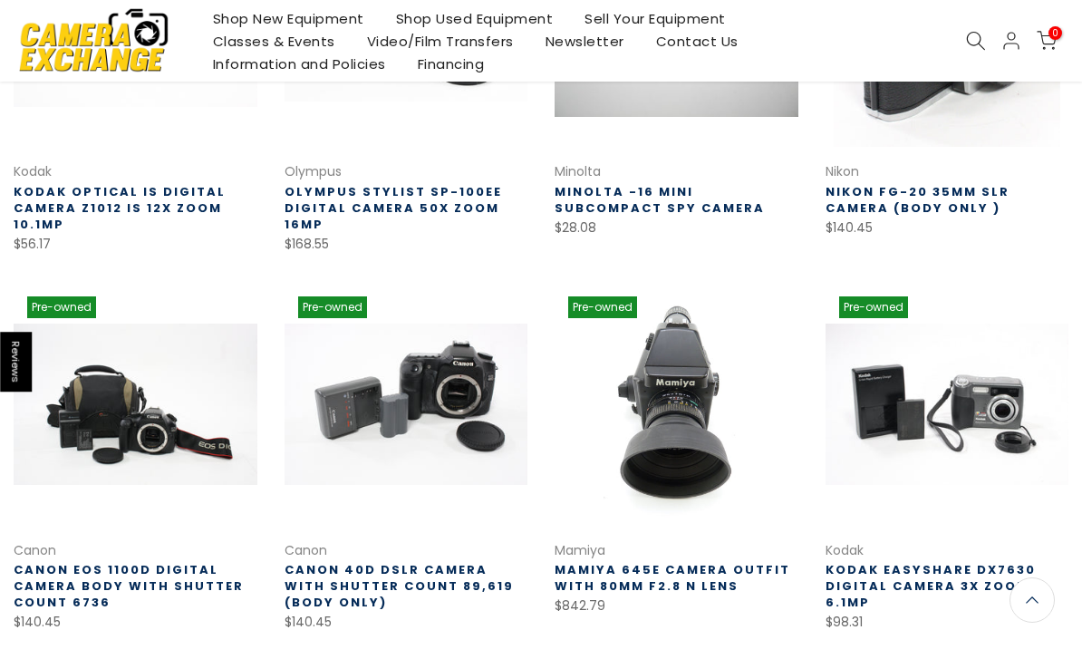
click at [125, 577] on link "Canon EOS 1100D Digital Camera Body with Shutter Count 6736" at bounding box center [129, 586] width 230 height 50
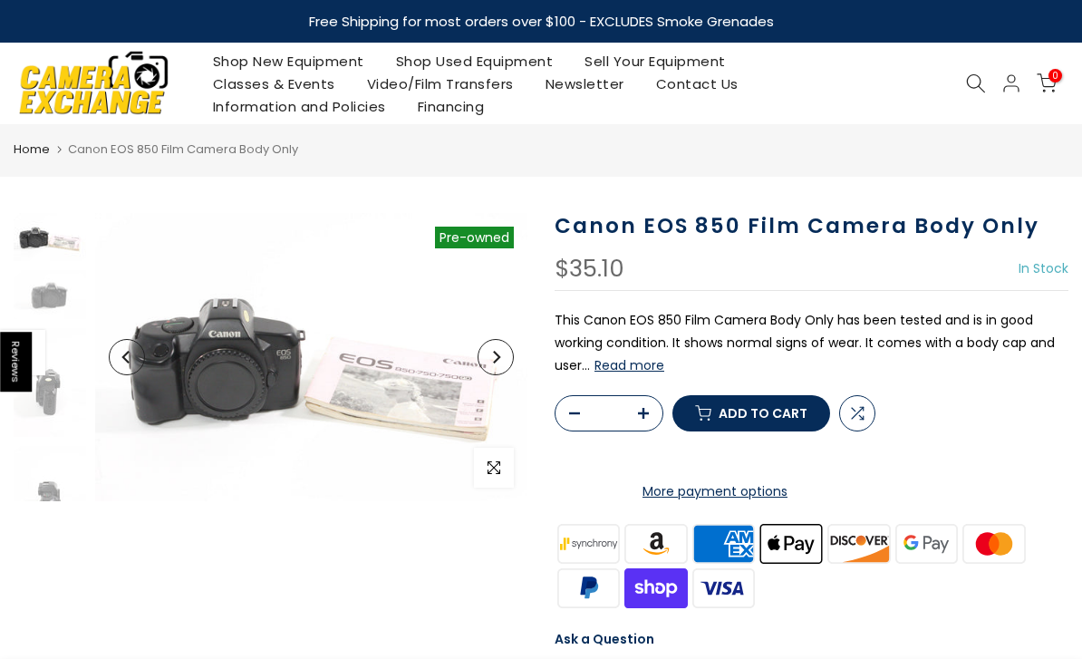
click at [499, 354] on icon "Next" at bounding box center [495, 357] width 13 height 13
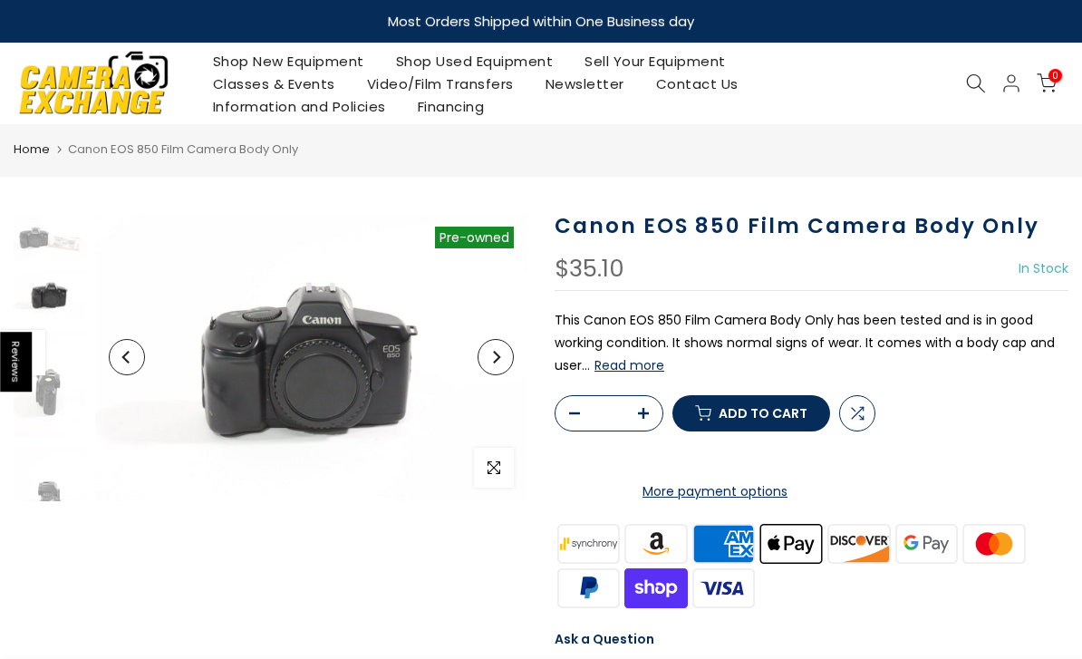
click at [502, 363] on button "Next" at bounding box center [496, 357] width 36 height 36
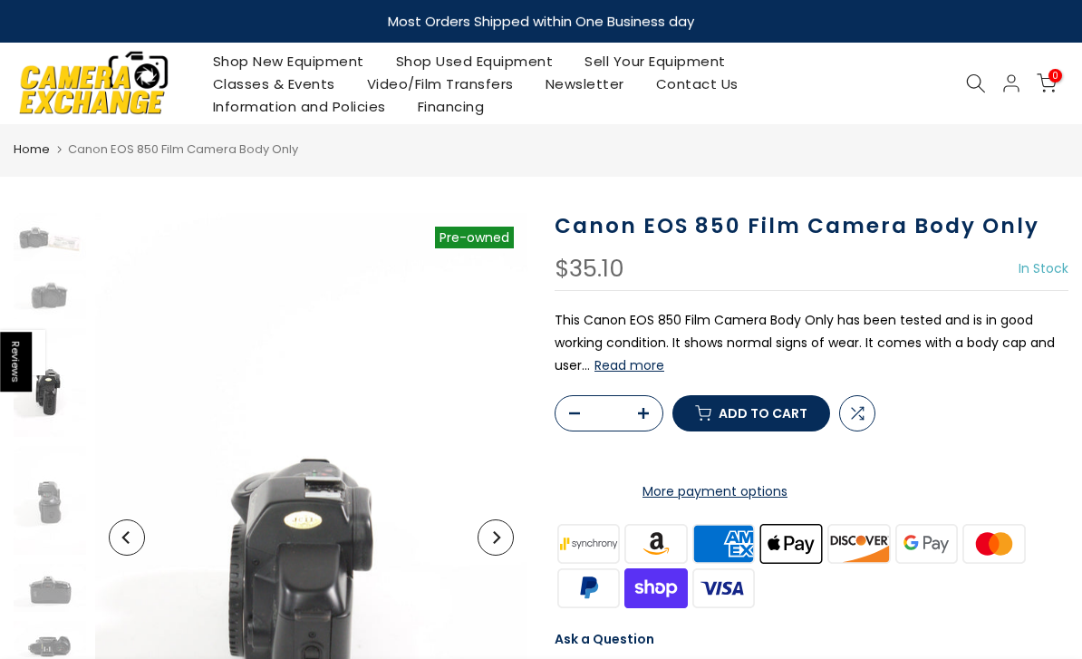
click at [490, 541] on icon "Next" at bounding box center [495, 537] width 13 height 13
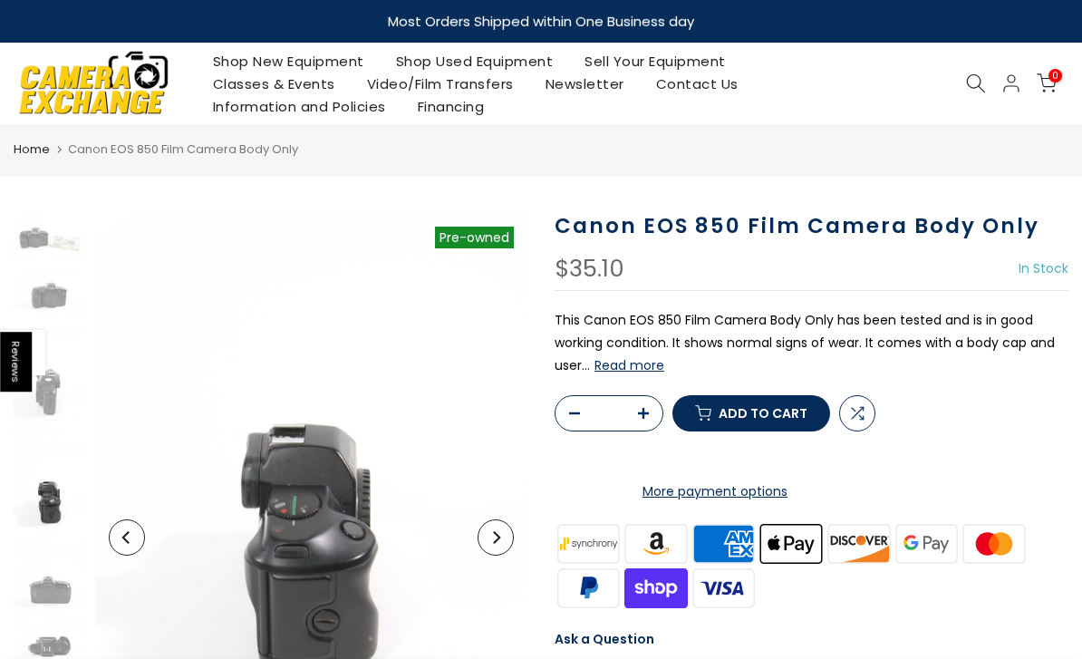
click at [500, 538] on icon "Next" at bounding box center [496, 537] width 7 height 13
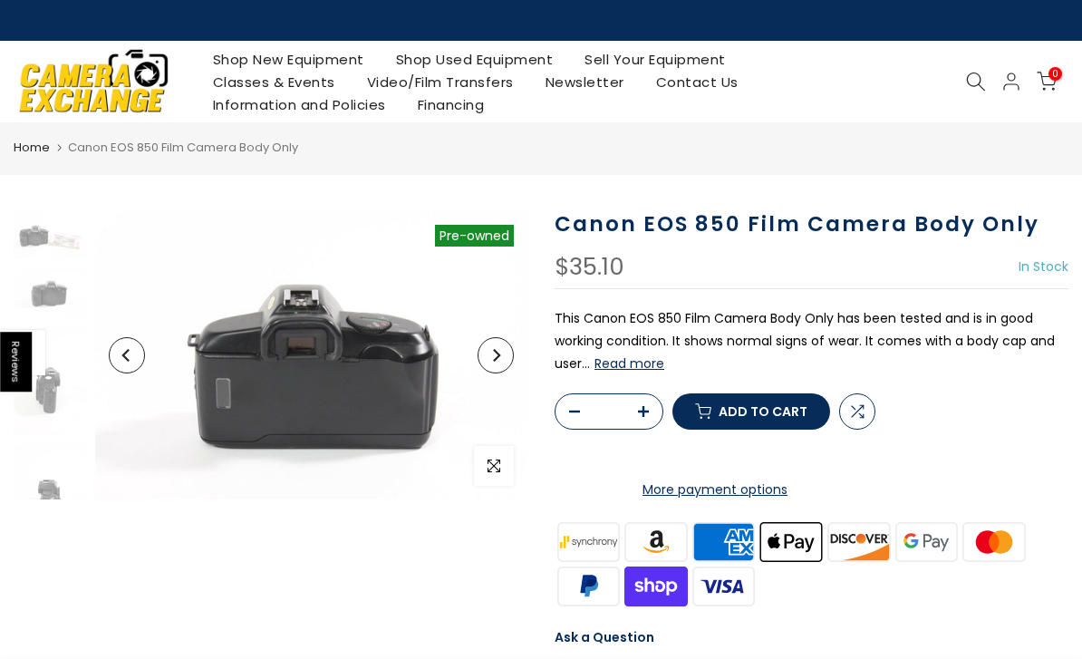
click at [496, 352] on icon "Next" at bounding box center [496, 355] width 7 height 13
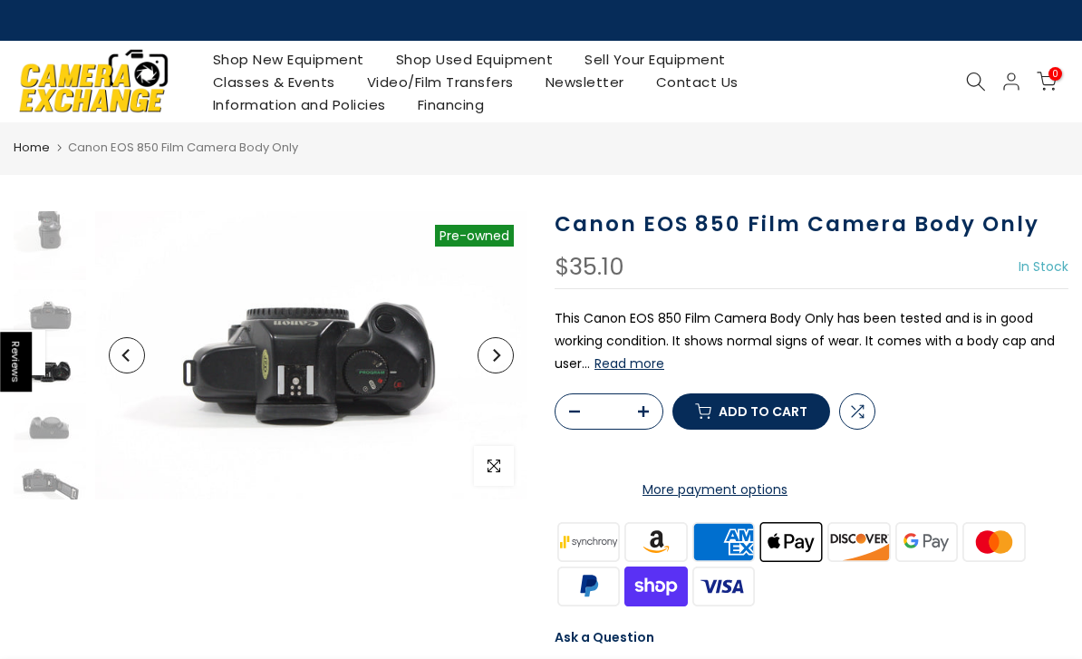
scroll to position [283, 0]
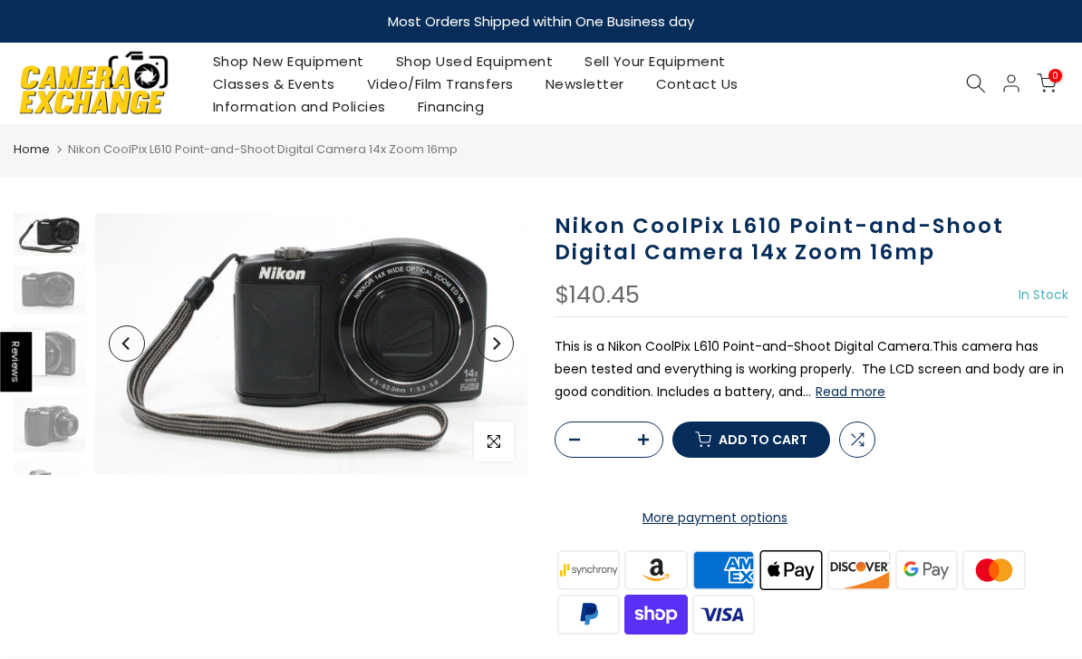
click at [490, 340] on icon "Next" at bounding box center [495, 343] width 13 height 13
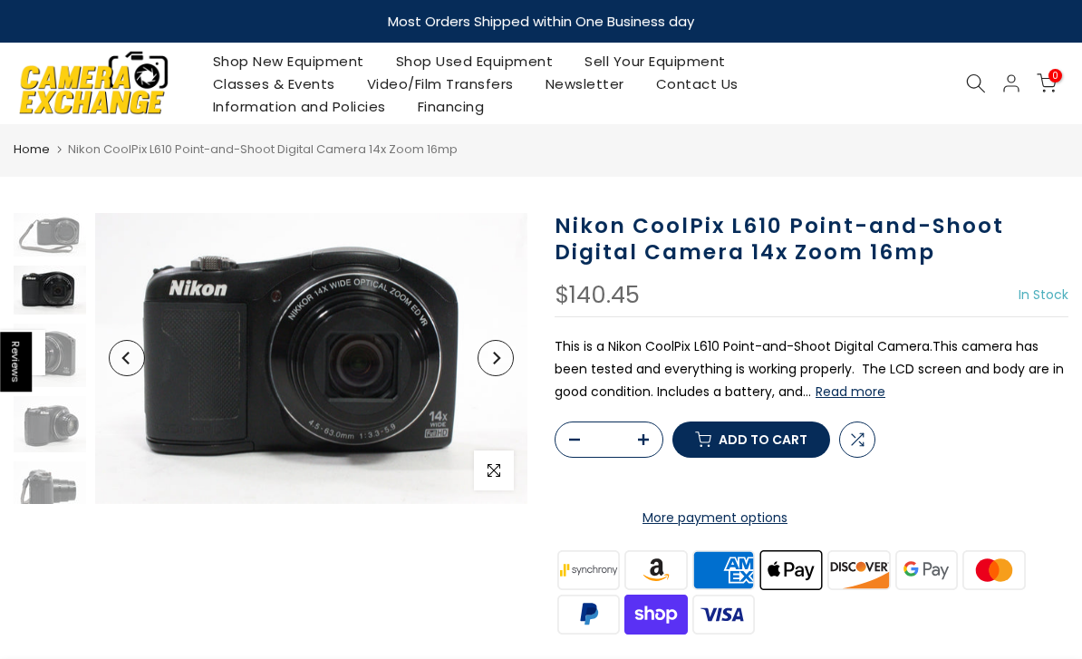
click at [487, 362] on button "Next" at bounding box center [496, 358] width 36 height 36
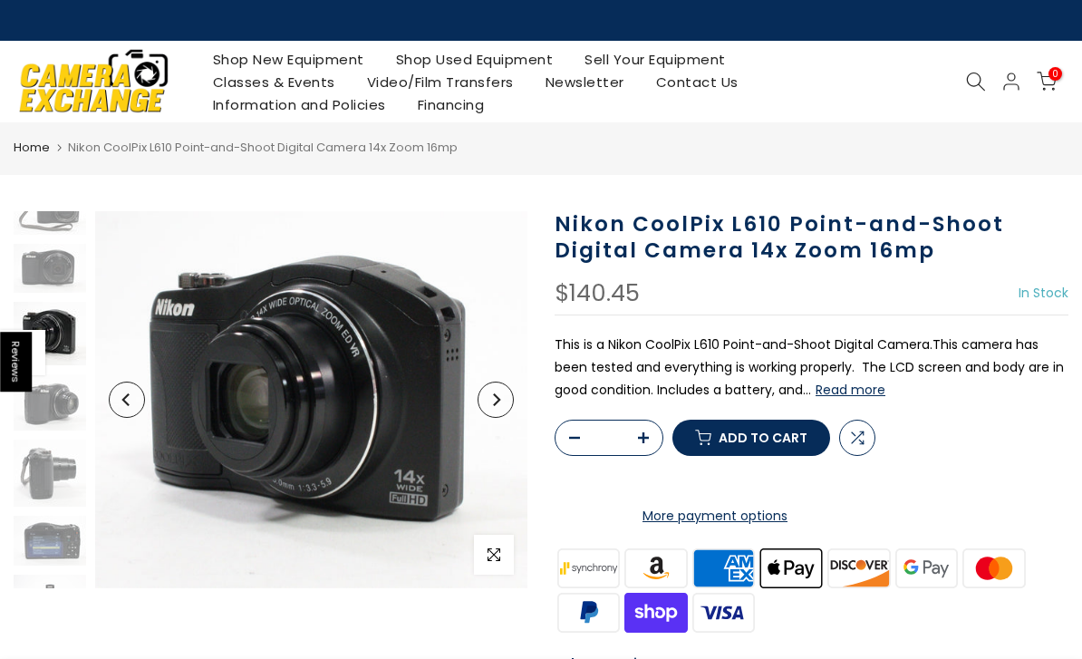
click at [498, 396] on icon "Next" at bounding box center [495, 399] width 13 height 13
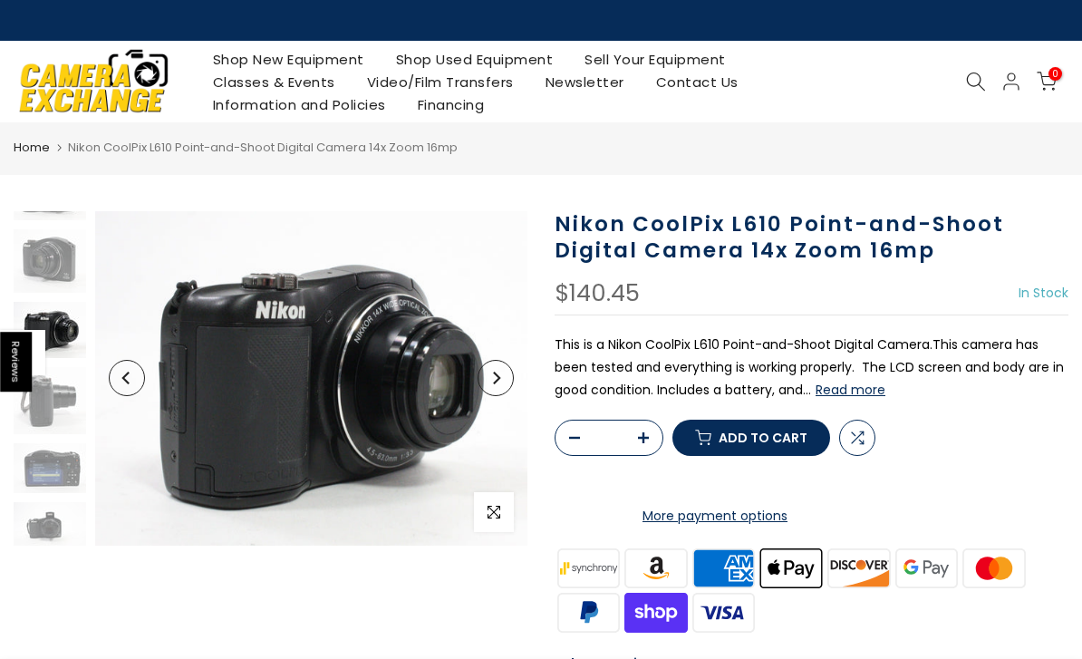
click at [502, 370] on button "Next" at bounding box center [496, 378] width 36 height 36
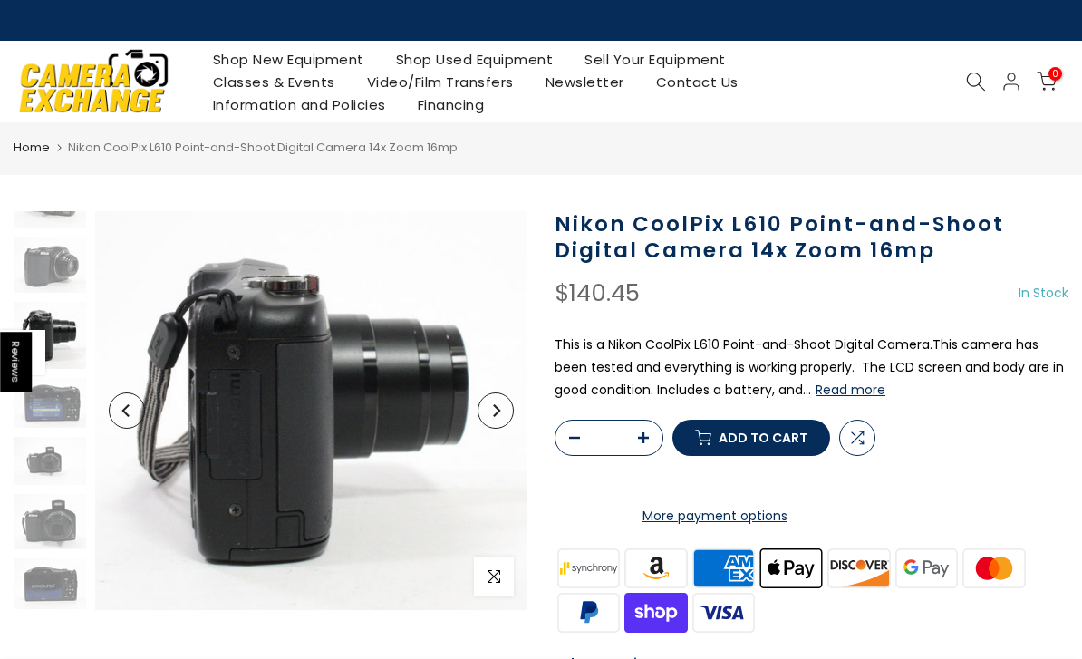
click at [509, 406] on button "Next" at bounding box center [496, 410] width 36 height 36
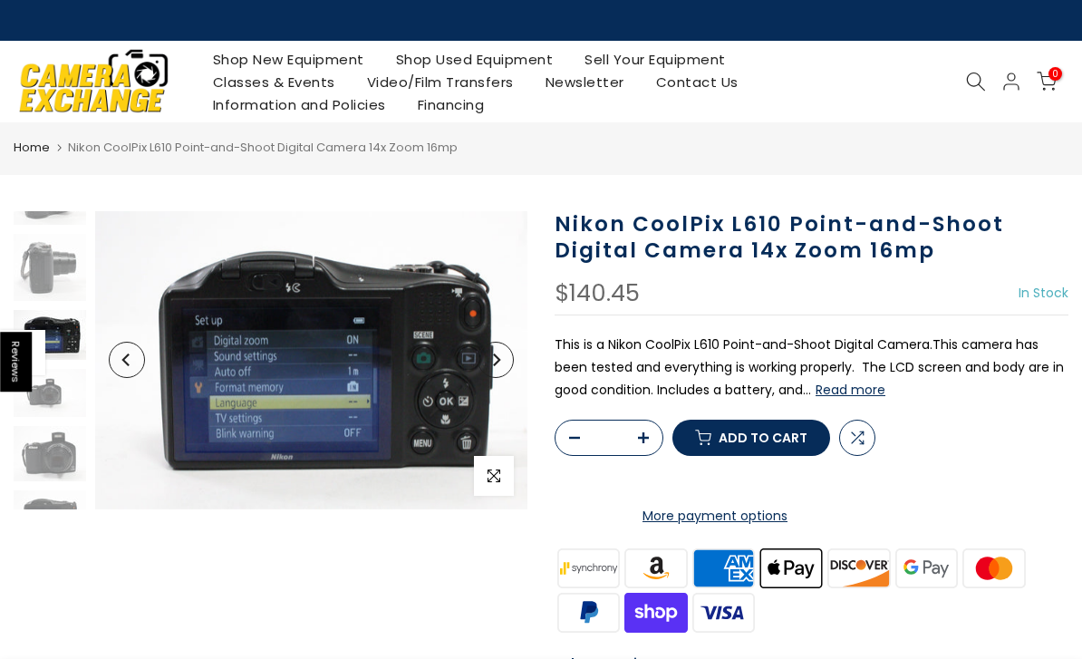
scroll to position [234, 0]
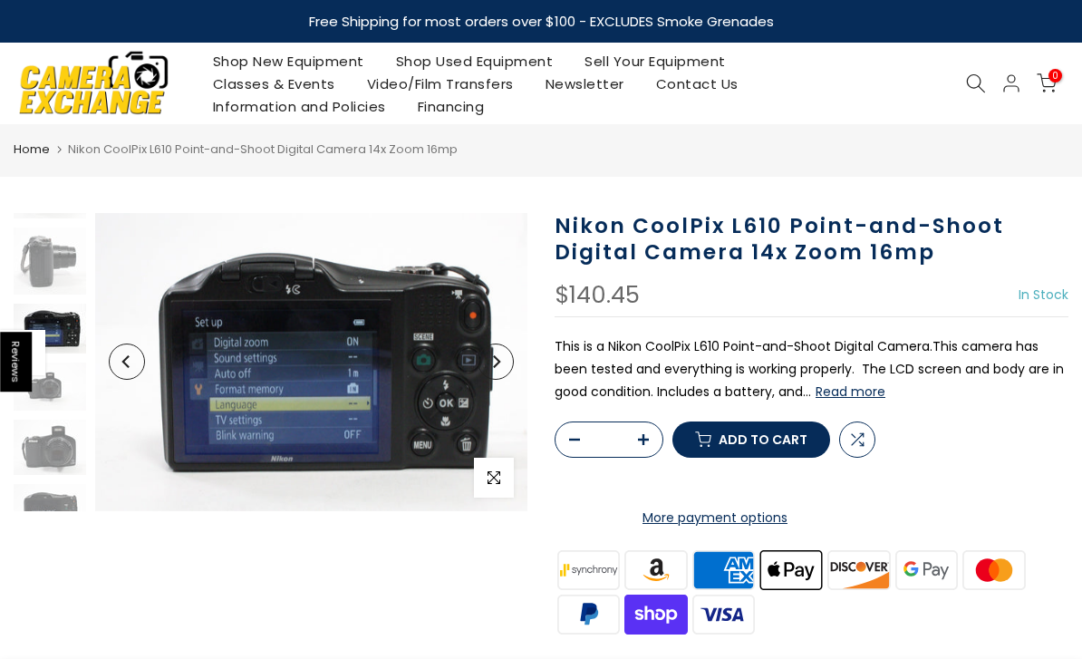
click at [512, 376] on img at bounding box center [311, 362] width 432 height 298
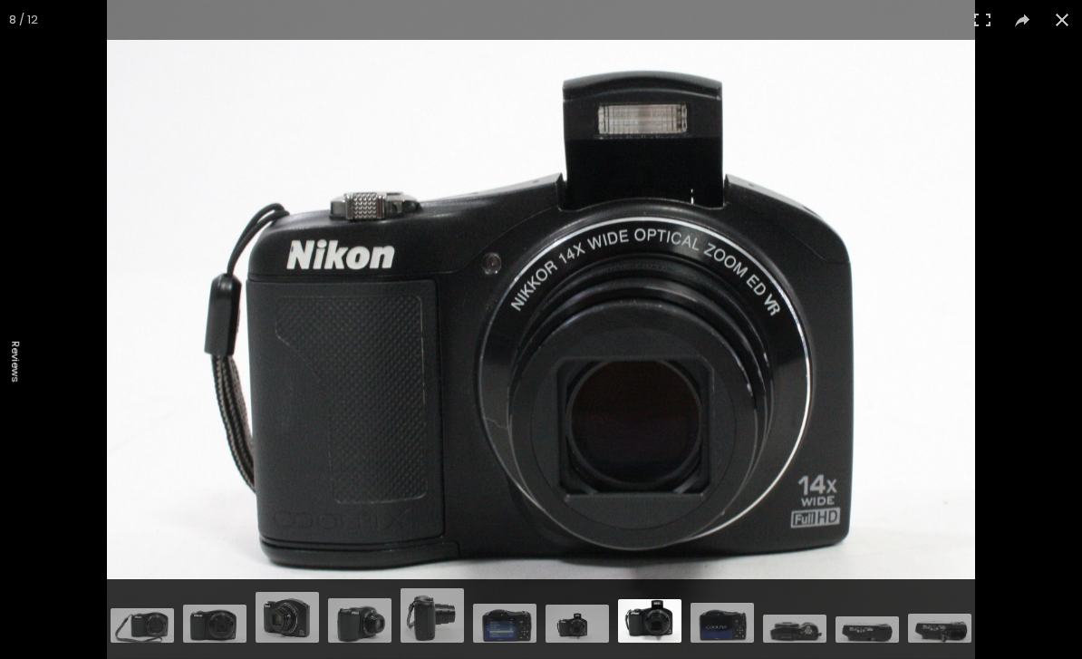
click at [1062, 19] on button at bounding box center [1062, 20] width 40 height 40
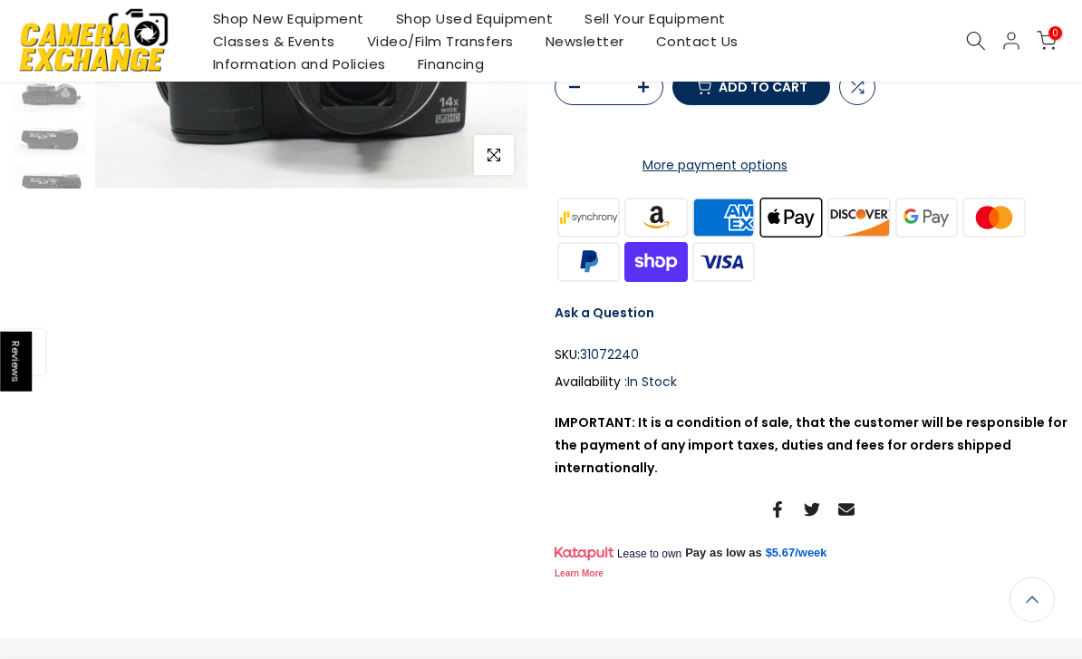
scroll to position [372, 0]
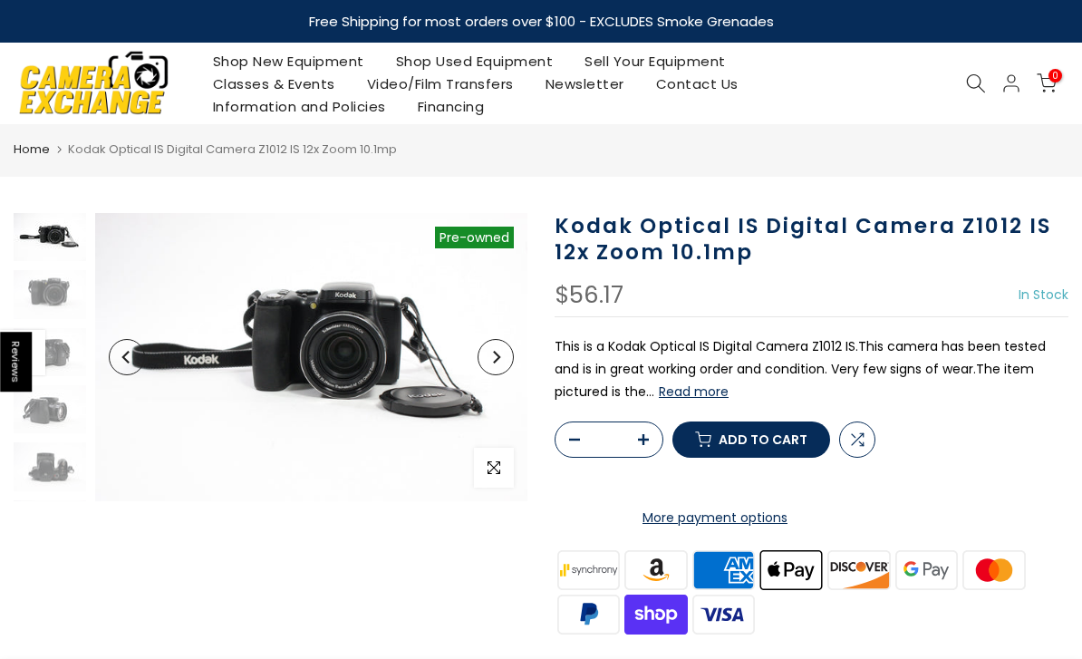
click at [495, 354] on icon "Next" at bounding box center [495, 357] width 13 height 13
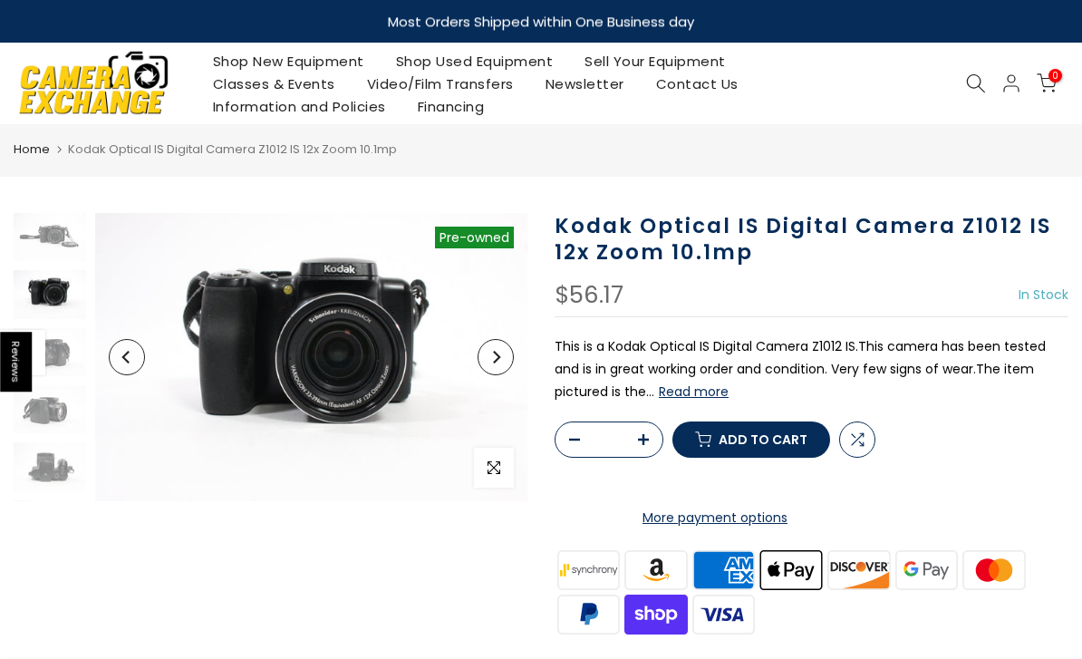
click at [496, 362] on icon "Next" at bounding box center [496, 357] width 7 height 13
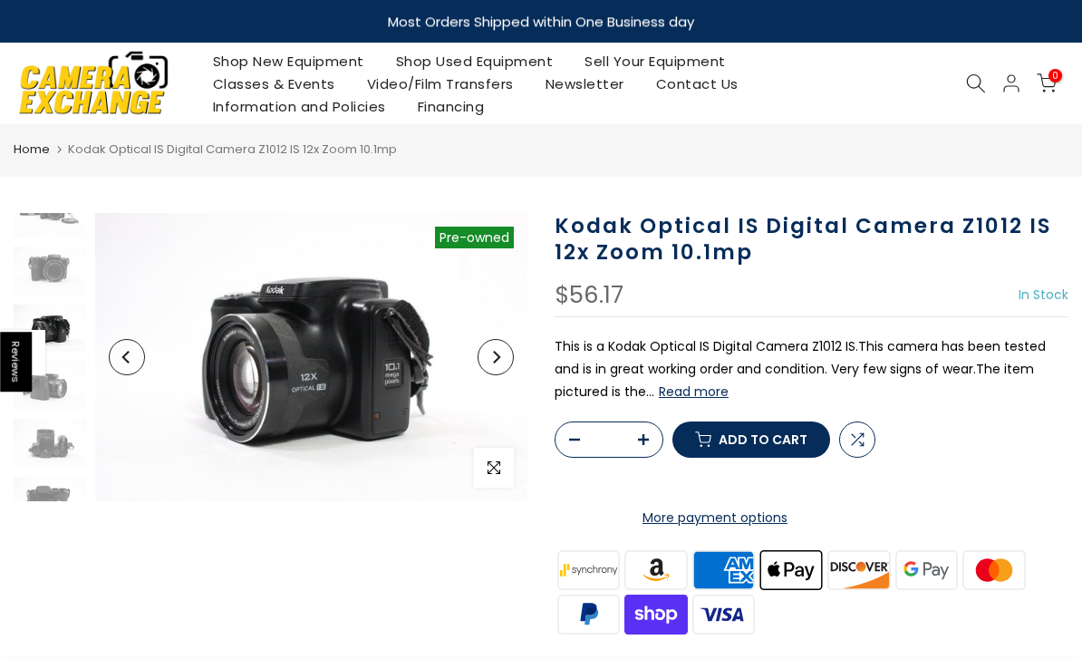
scroll to position [24, 0]
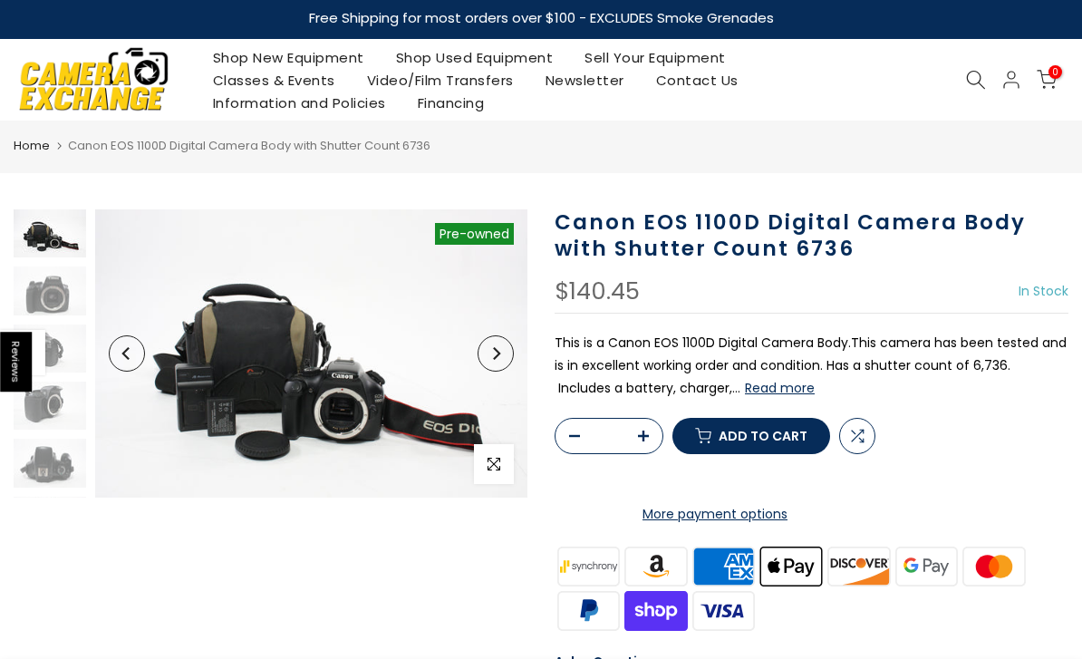
scroll to position [6, 0]
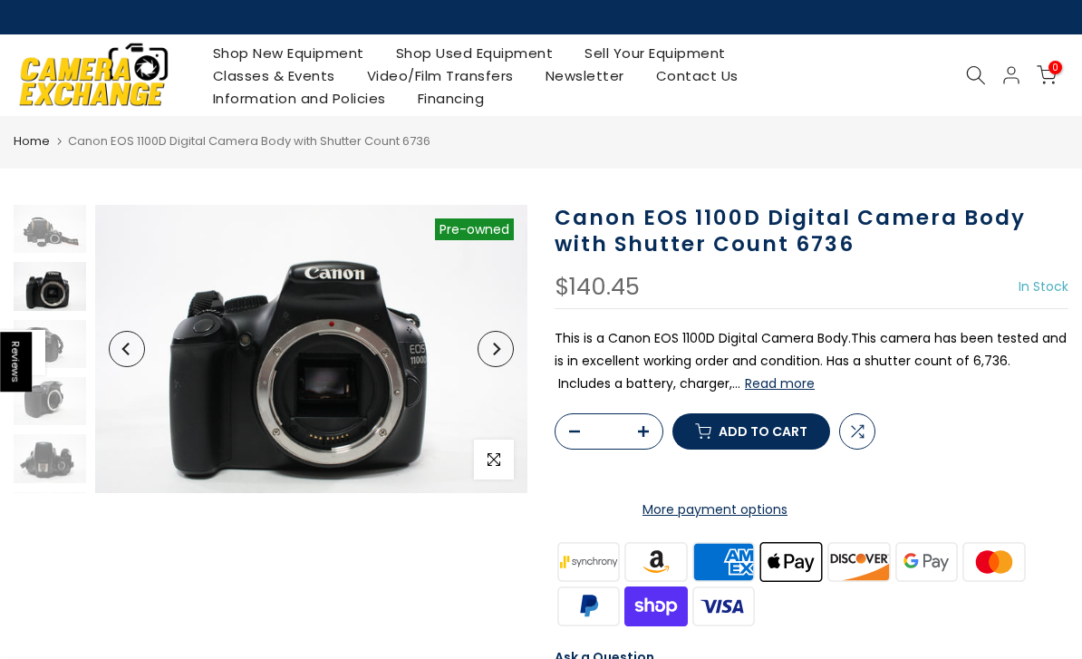
click at [745, 379] on button "Read more" at bounding box center [780, 383] width 70 height 16
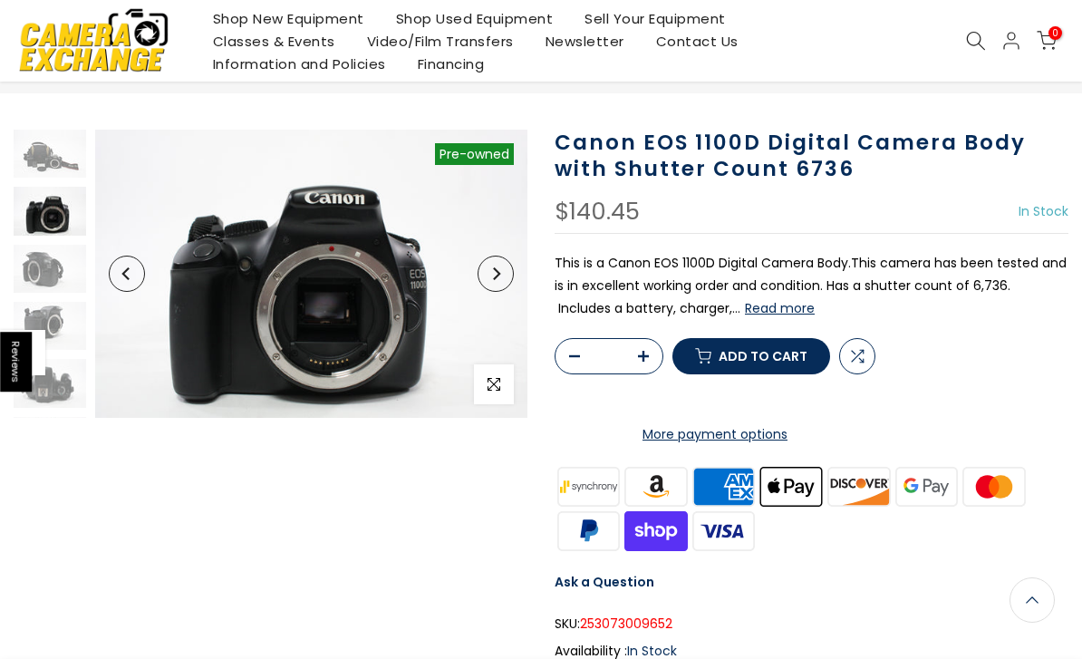
scroll to position [45, 0]
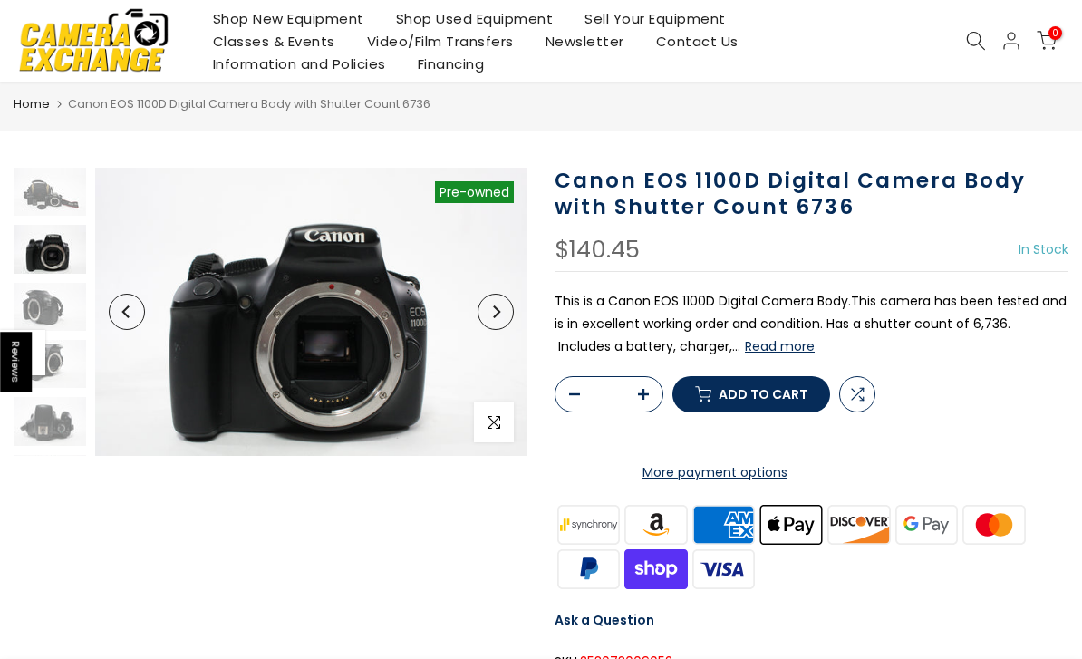
click at [49, 251] on img at bounding box center [50, 249] width 73 height 48
click at [498, 310] on icon "Next" at bounding box center [496, 311] width 7 height 13
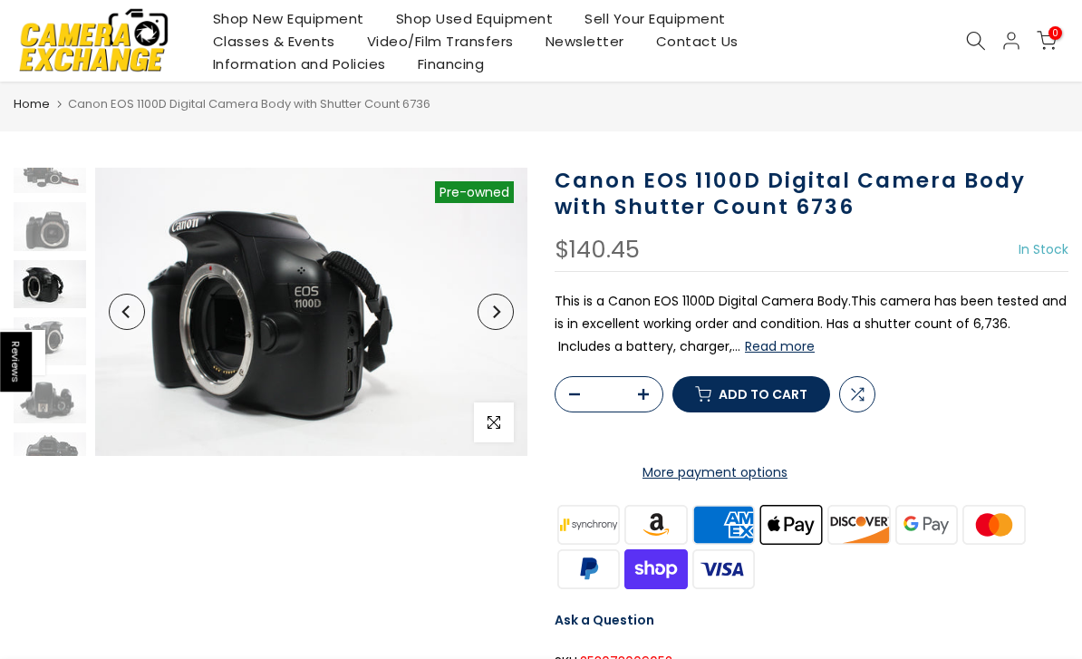
scroll to position [24, 0]
click at [518, 314] on img at bounding box center [311, 312] width 432 height 288
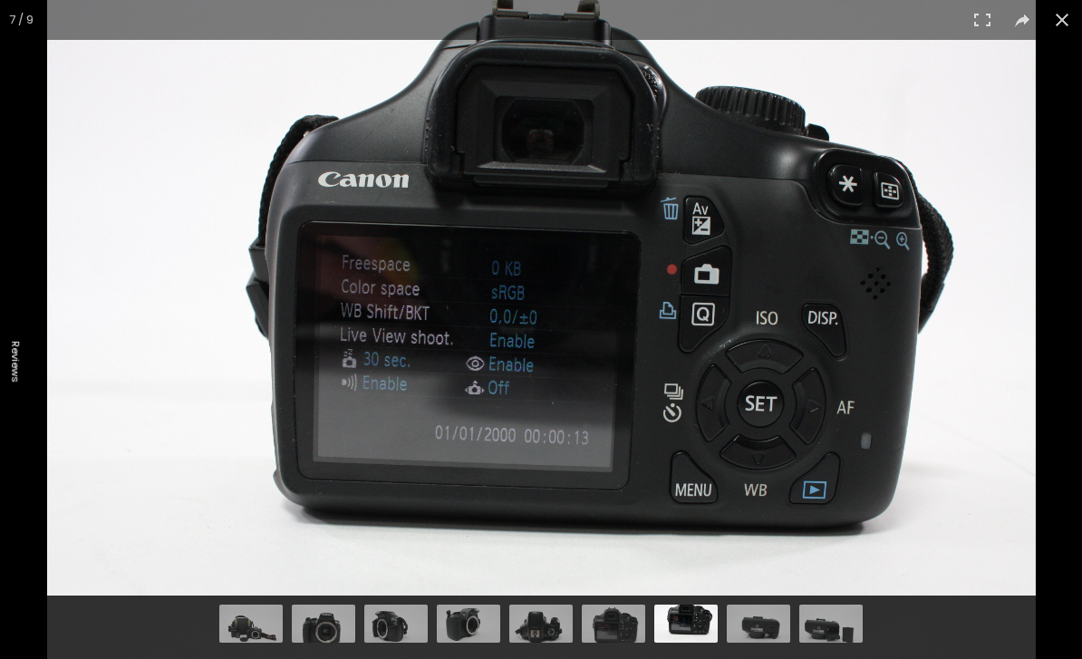
click at [1068, 26] on button at bounding box center [1062, 20] width 40 height 40
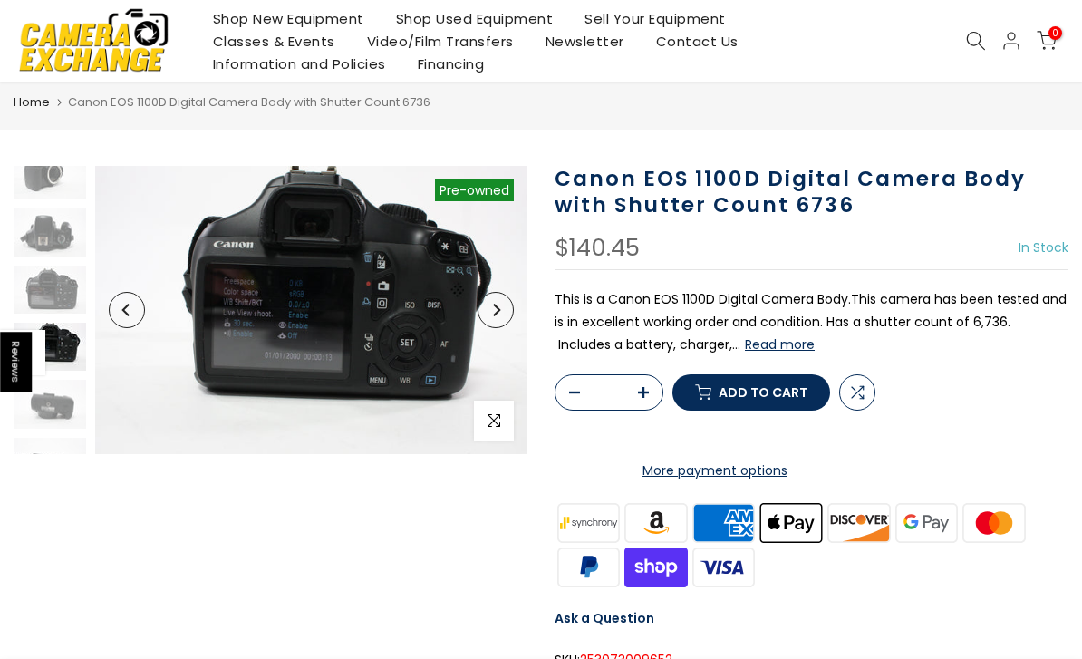
scroll to position [219, 0]
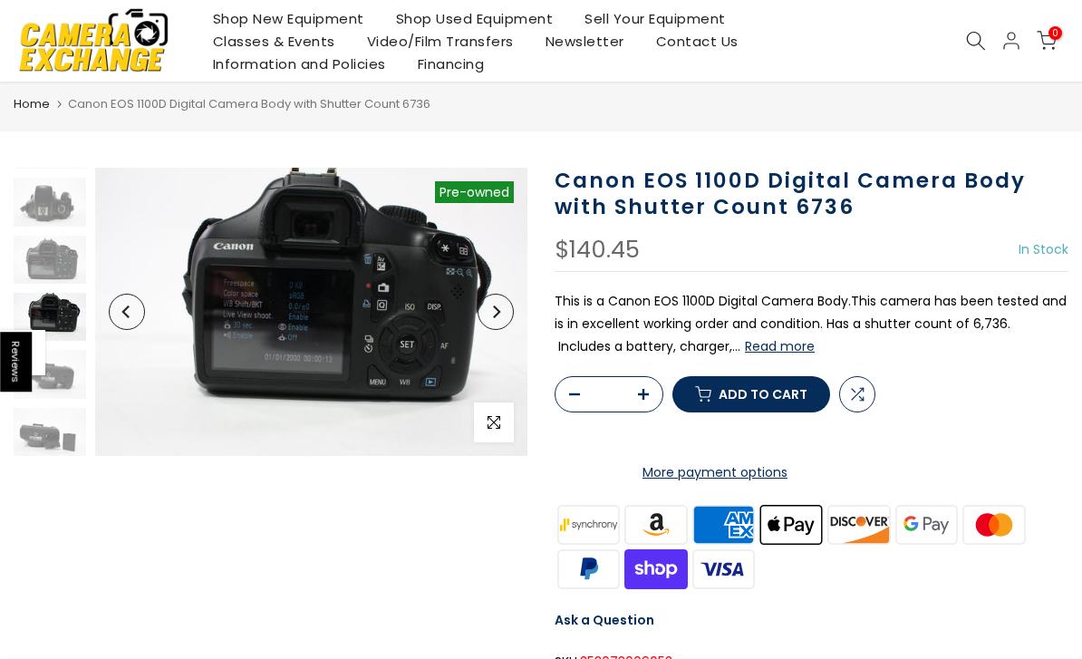
click at [574, 183] on h1 "Canon EOS 1100D Digital Camera Body with Shutter Count 6736" at bounding box center [812, 194] width 514 height 53
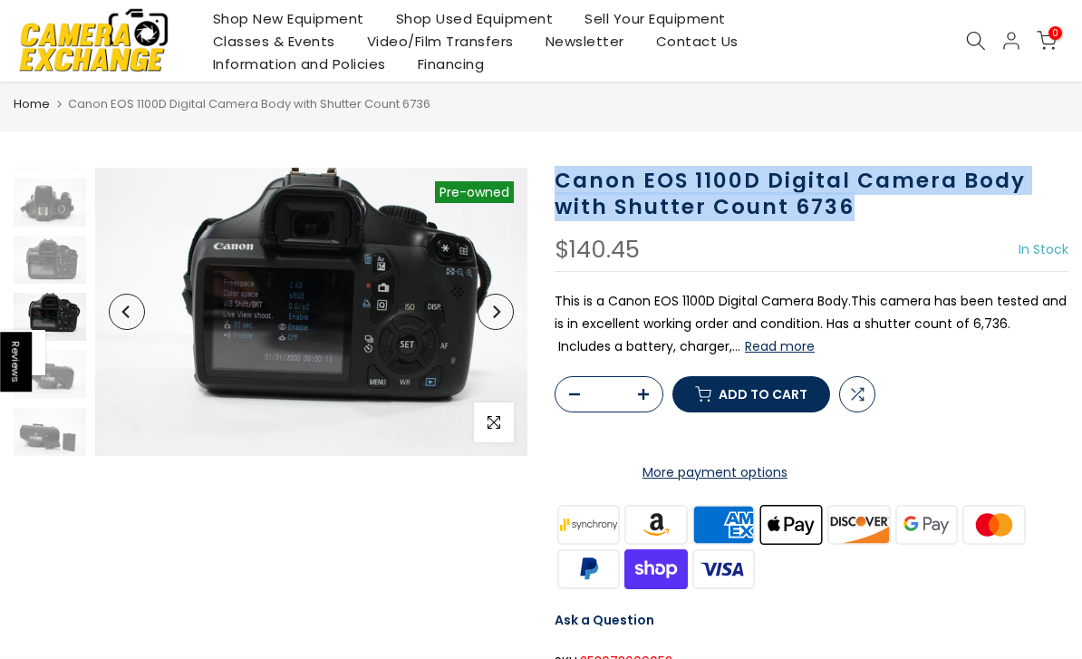
copy h1 "Canon EOS 1100D Digital Camera Body with Shutter Count 6736"
